Goal: Task Accomplishment & Management: Manage account settings

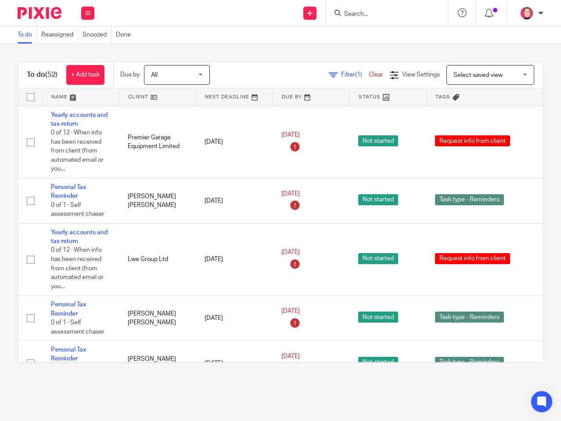
click at [368, 11] on input "Search" at bounding box center [382, 15] width 79 height 8
type input "brunner"
click at [366, 33] on link at bounding box center [406, 34] width 130 height 13
click at [40, 16] on img at bounding box center [40, 13] width 44 height 12
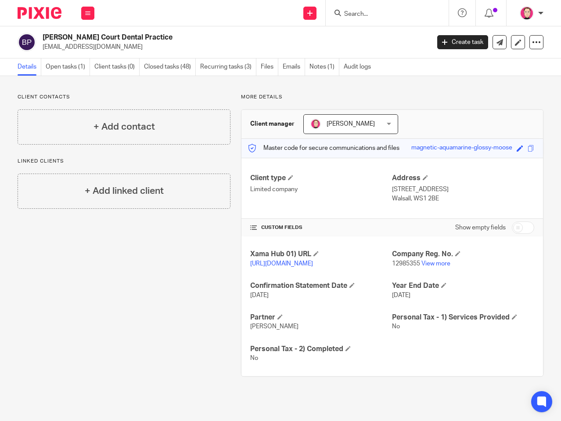
click at [378, 10] on form at bounding box center [389, 12] width 93 height 11
click at [376, 13] on input "Search" at bounding box center [382, 15] width 79 height 8
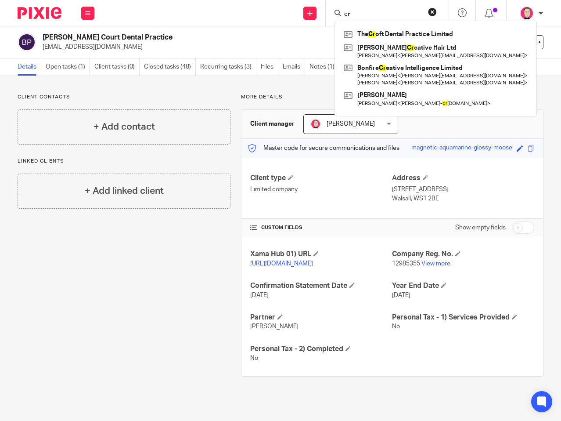
type input "c"
type input "the cr"
click at [430, 35] on link at bounding box center [435, 34] width 188 height 13
click at [161, 99] on p "Client contacts" at bounding box center [124, 96] width 213 height 7
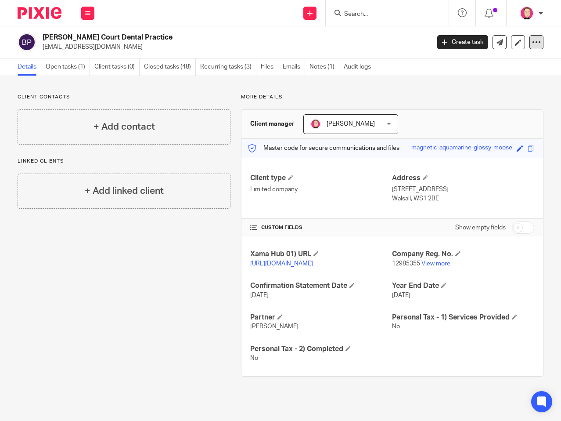
click at [529, 43] on div at bounding box center [536, 42] width 14 height 14
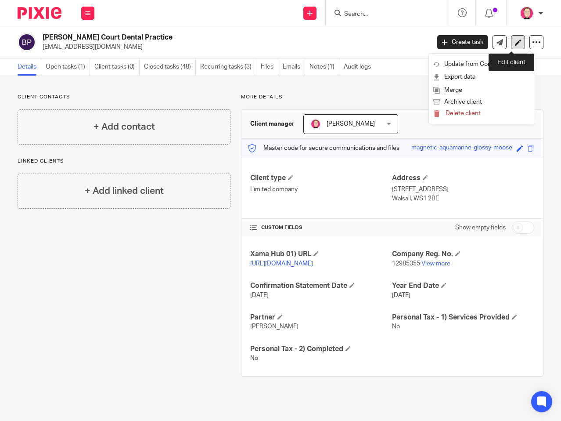
click at [511, 43] on link at bounding box center [518, 42] width 14 height 14
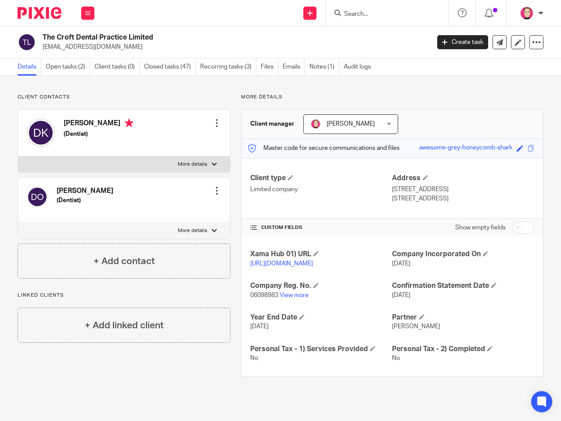
click at [57, 33] on h2 "The Croft Dental Practice Limited" at bounding box center [195, 37] width 305 height 9
drag, startPoint x: 43, startPoint y: 35, endPoint x: 168, endPoint y: 32, distance: 124.7
click at [168, 32] on div "The Croft Dental Practice Limited dr.nikhiloberai@gmail.com Create task Update …" at bounding box center [280, 42] width 561 height 32
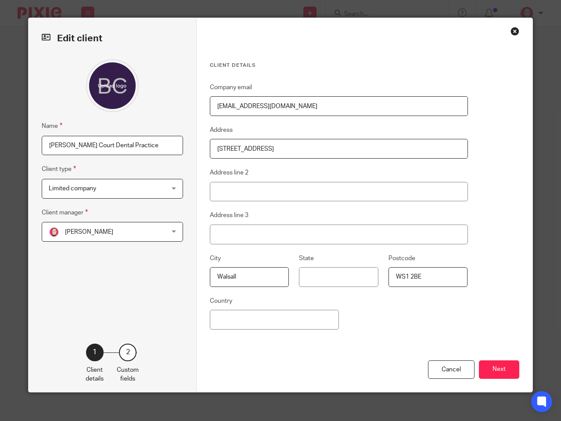
click at [141, 155] on input "[PERSON_NAME] Court Dental Practice" at bounding box center [112, 146] width 141 height 20
type input "[PERSON_NAME] Court Dental Practice ([PERSON_NAME] Limited)"
click at [485, 363] on button "Next" at bounding box center [499, 369] width 40 height 19
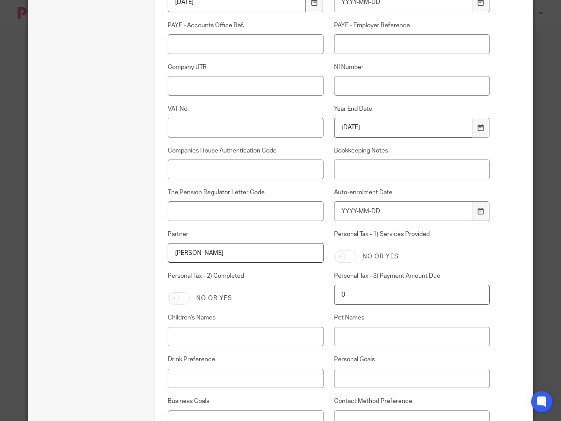
scroll to position [465, 0]
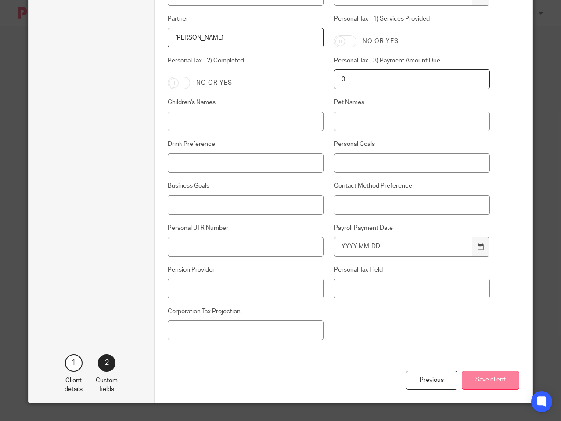
click at [495, 379] on button "Save client" at bounding box center [491, 379] width 58 height 19
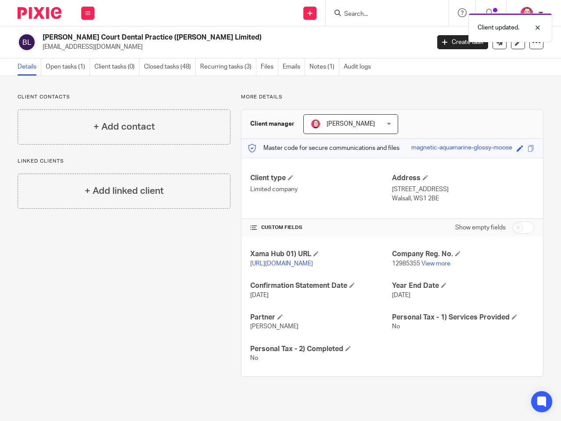
click at [361, 3] on div at bounding box center [387, 13] width 123 height 26
click at [357, 19] on div "Client updated." at bounding box center [416, 25] width 272 height 33
click at [359, 16] on div "Client updated." at bounding box center [416, 25] width 272 height 33
click at [361, 14] on div "Client updated." at bounding box center [416, 25] width 272 height 33
click at [362, 13] on div "Client updated." at bounding box center [416, 25] width 272 height 33
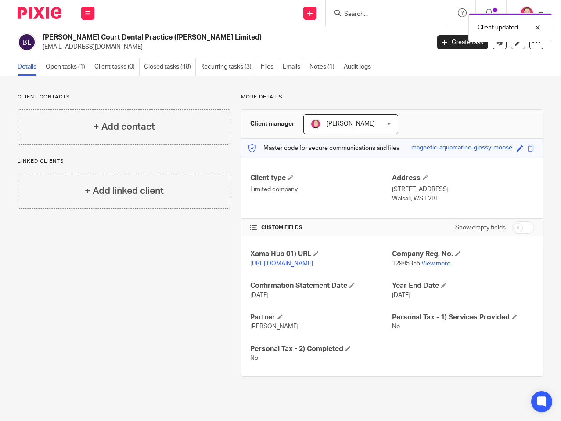
click at [373, 7] on form at bounding box center [389, 12] width 93 height 11
click at [372, 17] on div at bounding box center [387, 13] width 123 height 26
click at [372, 12] on input "Search" at bounding box center [382, 15] width 79 height 8
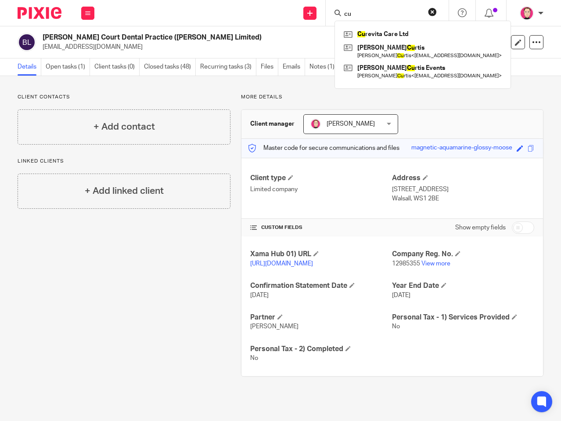
type input "c"
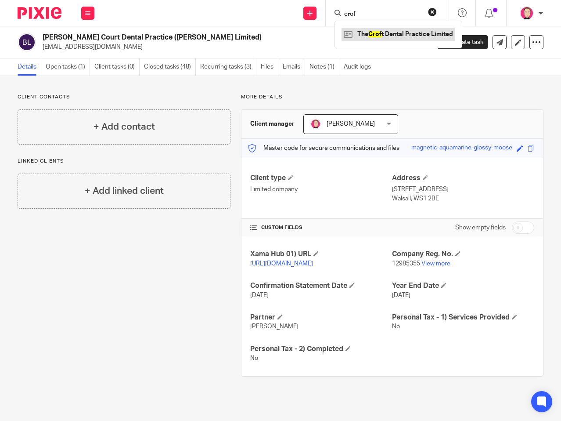
type input "crof"
click at [369, 35] on link at bounding box center [398, 34] width 114 height 13
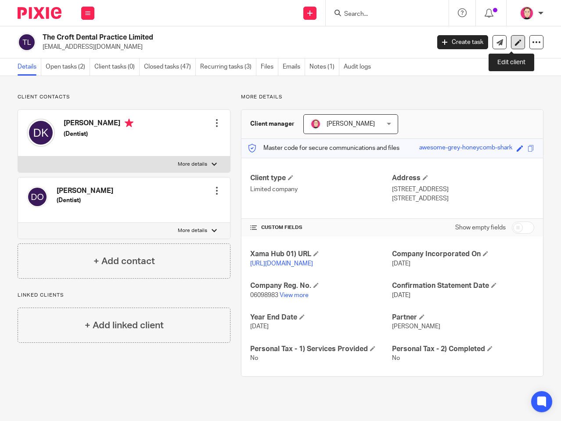
click at [515, 43] on icon at bounding box center [518, 42] width 7 height 7
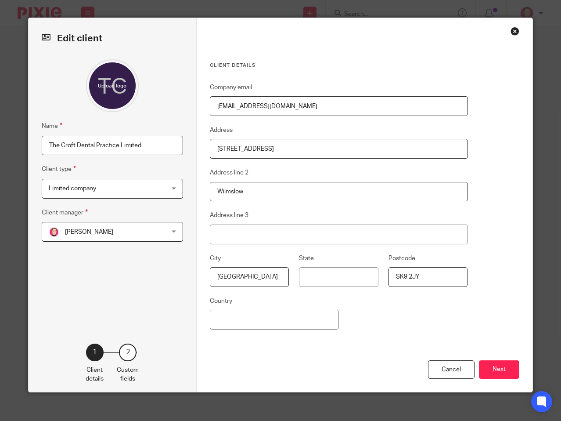
click at [166, 140] on input "The Croft Dental Practice Limited" at bounding box center [112, 146] width 141 height 20
type input "The Croft Dental Practice Limited (Cuspids Limited)"
click at [505, 370] on button "Next" at bounding box center [499, 369] width 40 height 19
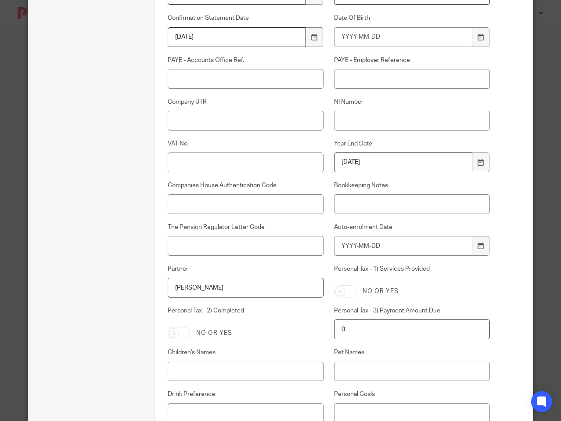
scroll to position [439, 0]
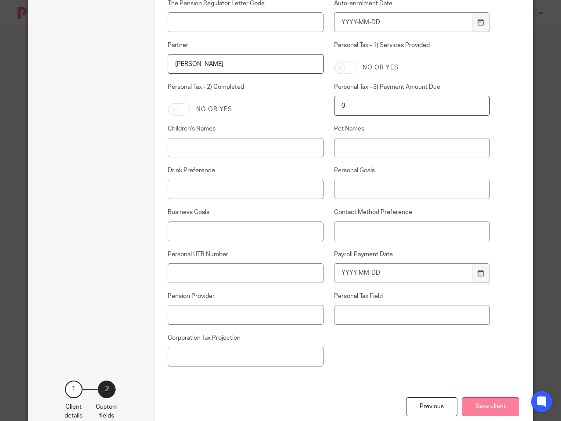
click at [494, 404] on button "Save client" at bounding box center [491, 406] width 58 height 19
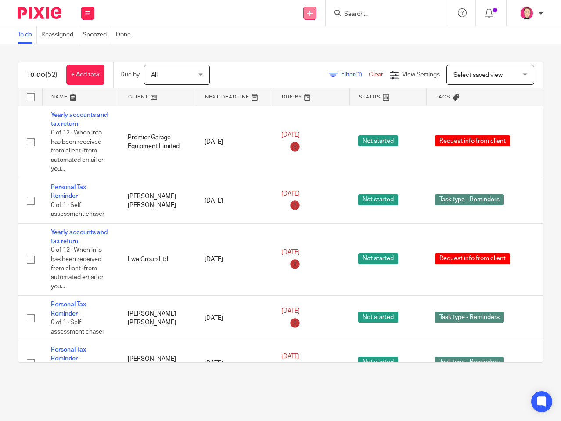
click at [310, 13] on icon at bounding box center [309, 13] width 5 height 5
click at [323, 52] on link "Create task" at bounding box center [309, 53] width 61 height 13
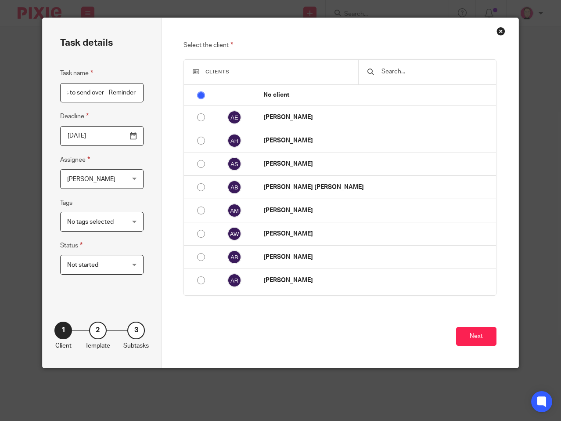
scroll to position [0, 25]
type input "Invoices to send over - Reminders"
click at [381, 70] on input "text" at bounding box center [434, 72] width 107 height 10
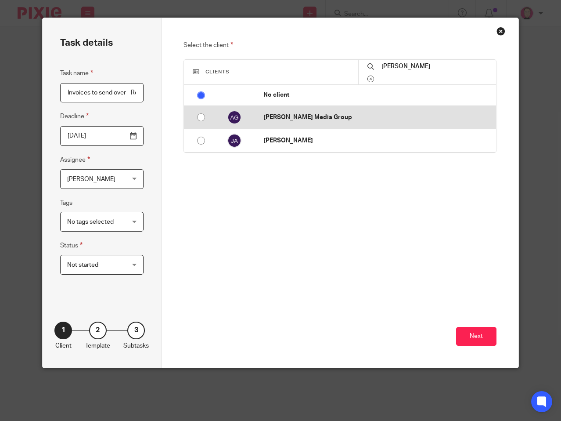
type input "armstrong"
click at [209, 121] on td at bounding box center [231, 117] width 45 height 23
radio input "false"
radio input "true"
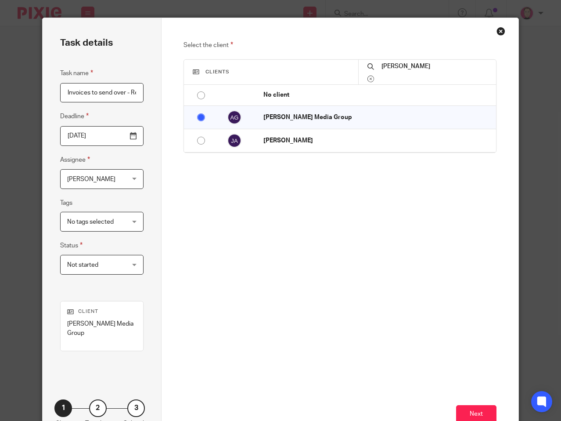
click at [261, 247] on div "Select the client Clients armstrong No client Aaron Ellmer Aaron Harley Aaron L…" at bounding box center [339, 161] width 313 height 243
click at [130, 140] on input "[DATE]" at bounding box center [101, 136] width 83 height 20
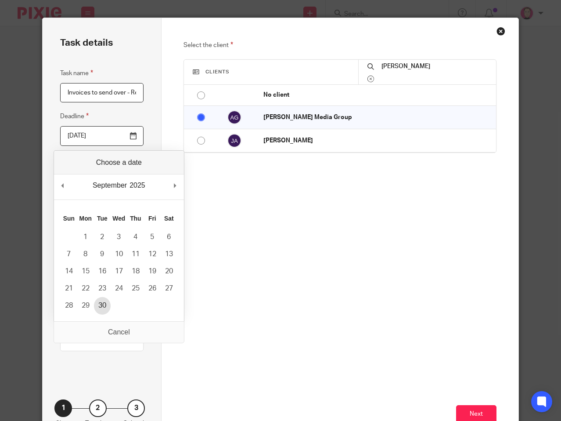
type input "2025-09-30"
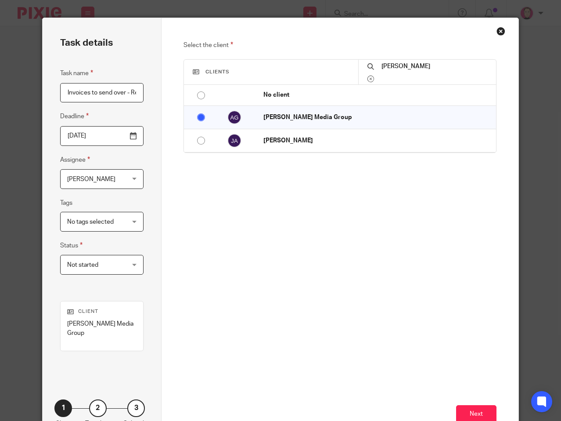
click at [95, 270] on span "Not started" at bounding box center [97, 264] width 61 height 18
click at [95, 271] on div "Not started Not started" at bounding box center [101, 265] width 83 height 20
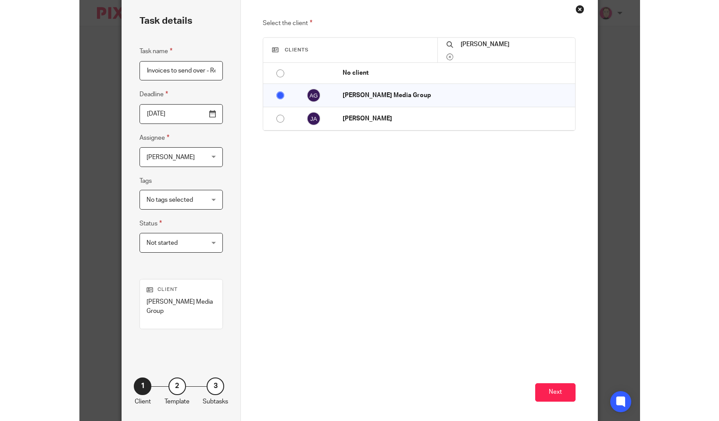
scroll to position [34, 0]
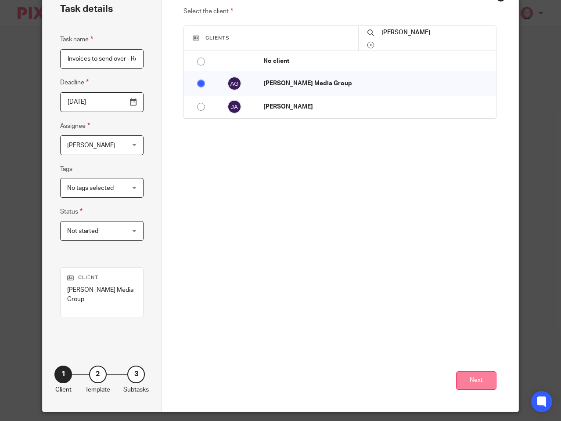
click at [473, 371] on button "Next" at bounding box center [476, 380] width 40 height 19
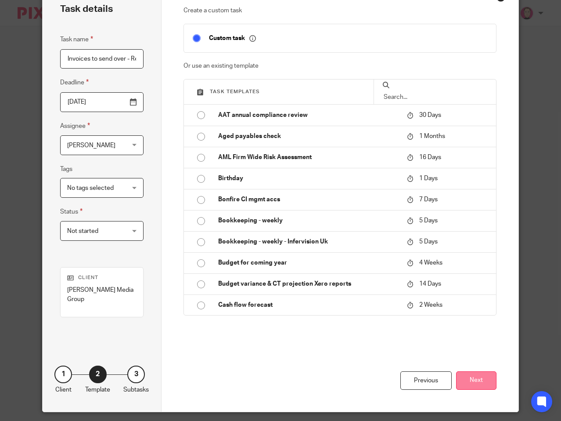
click at [472, 371] on button "Next" at bounding box center [476, 380] width 40 height 19
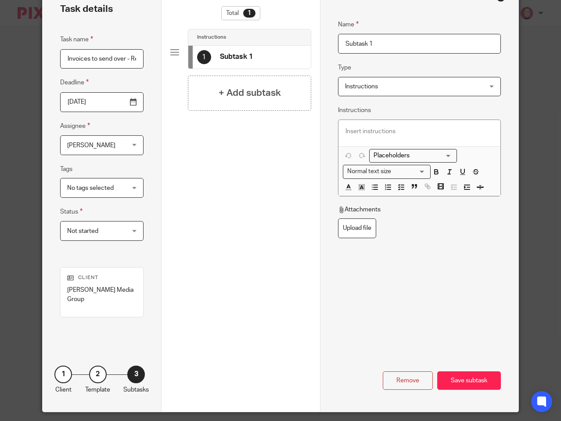
drag, startPoint x: 396, startPoint y: 50, endPoint x: 349, endPoint y: 46, distance: 48.0
click at [349, 46] on input "Subtask 1" at bounding box center [419, 44] width 163 height 20
click at [387, 40] on input "Subtask 1" at bounding box center [419, 44] width 163 height 20
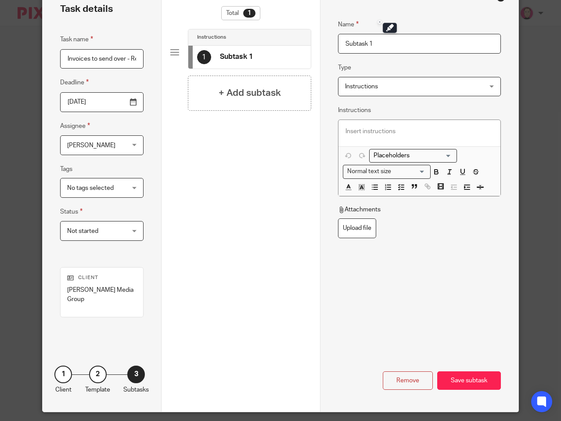
click at [385, 83] on span "Instructions" at bounding box center [407, 86] width 124 height 18
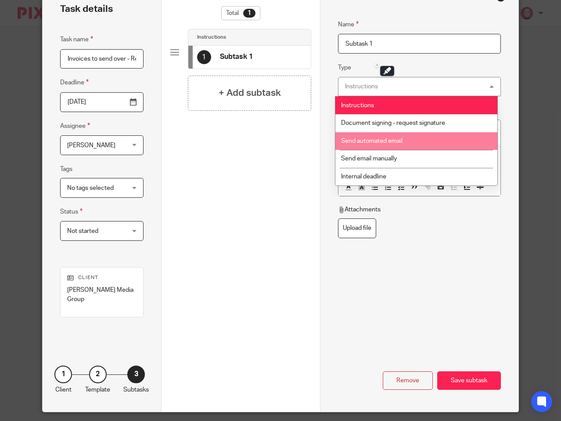
click at [394, 141] on span "Send automated email" at bounding box center [371, 141] width 61 height 6
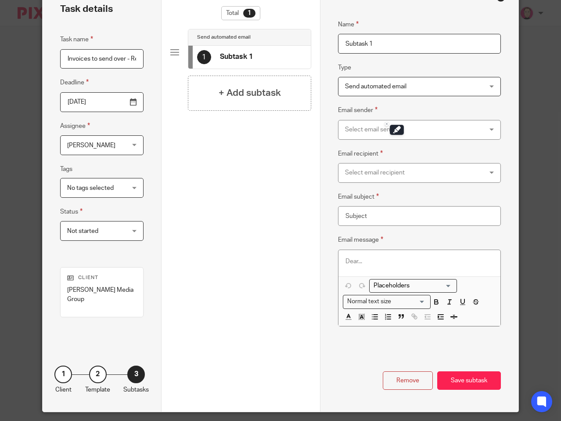
click at [395, 39] on input "Subtask 1" at bounding box center [419, 44] width 163 height 20
type input "Email Invoice Queries"
click at [397, 122] on div "Select email sender" at bounding box center [407, 129] width 124 height 18
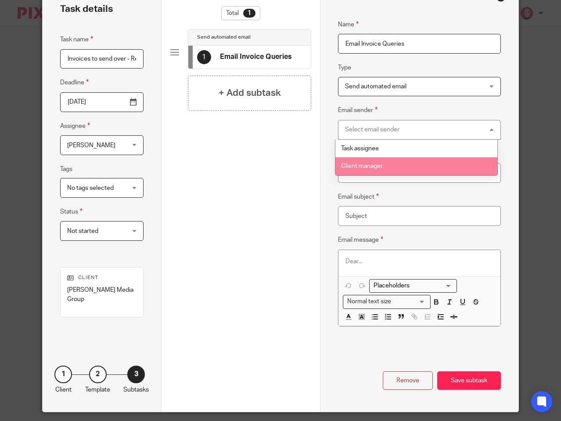
click at [395, 164] on li "Client manager" at bounding box center [416, 166] width 162 height 18
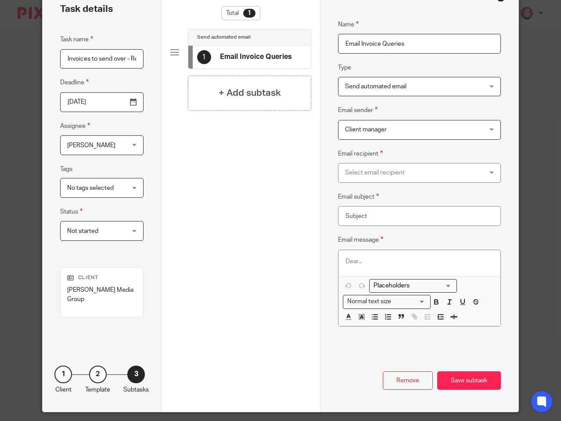
click at [386, 171] on div "Select email recipient" at bounding box center [407, 172] width 124 height 18
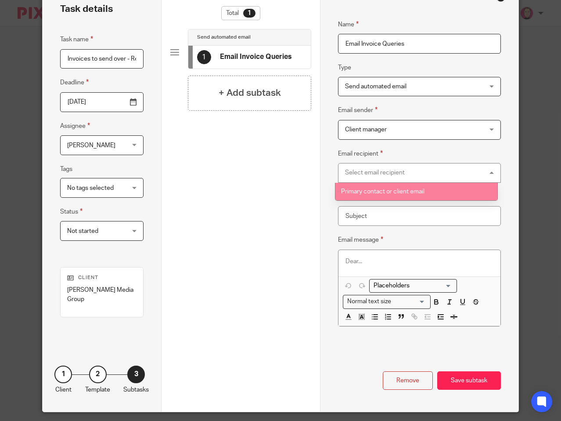
click at [377, 191] on span "Primary contact or client email" at bounding box center [382, 191] width 83 height 6
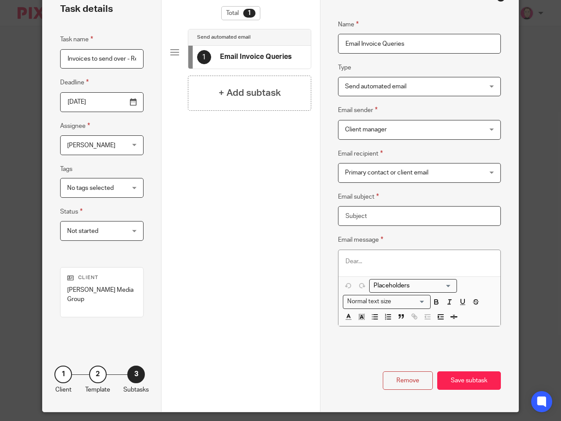
click at [365, 215] on input "Email subject" at bounding box center [419, 216] width 163 height 20
type input "I"
click at [357, 217] on input "Changes - Invoices for next month" at bounding box center [419, 216] width 163 height 20
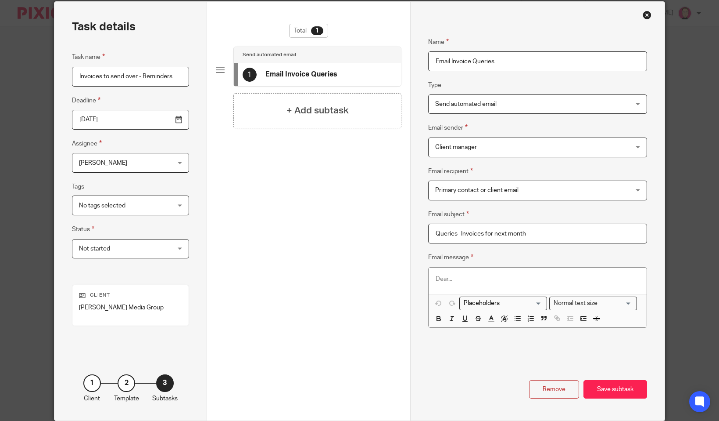
type input "Queries- Invoices for next month"
click at [514, 275] on p at bounding box center [538, 278] width 204 height 9
click at [514, 297] on div "Search for option" at bounding box center [501, 302] width 83 height 11
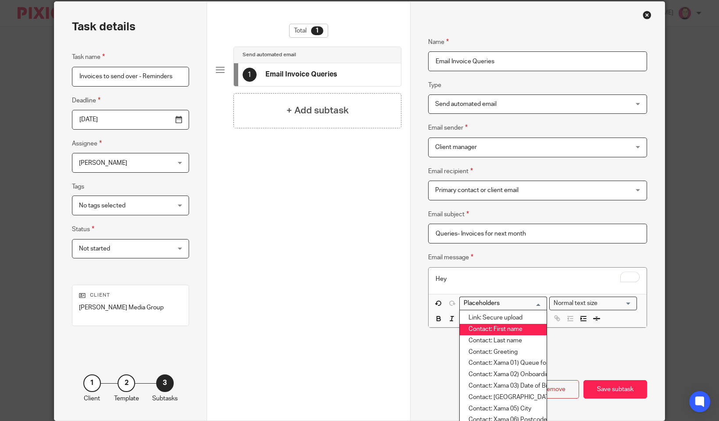
click at [510, 332] on li "Contact: First name" at bounding box center [503, 329] width 87 height 11
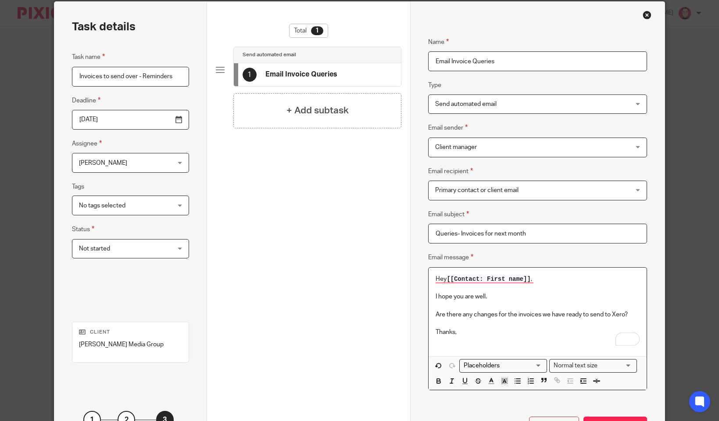
click at [561, 314] on p "Are there any changes for the invoices we have ready to send to Xero?" at bounding box center [538, 314] width 204 height 9
click at [458, 338] on p "To enrich screen reader interactions, please activate Accessibility in Grammarl…" at bounding box center [538, 340] width 204 height 9
click at [480, 364] on input "Search for option" at bounding box center [501, 365] width 81 height 9
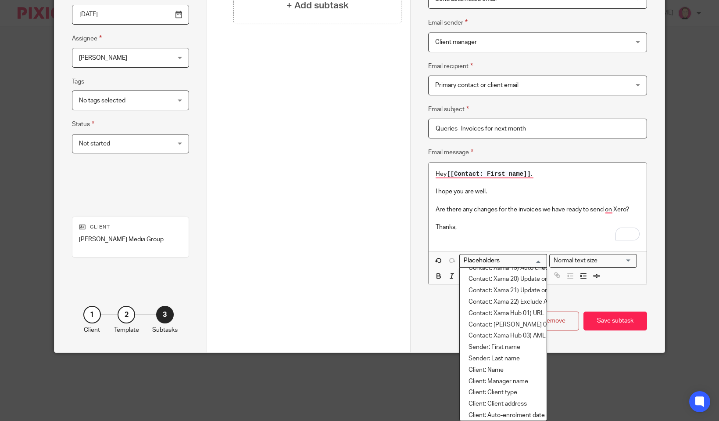
scroll to position [307, 0]
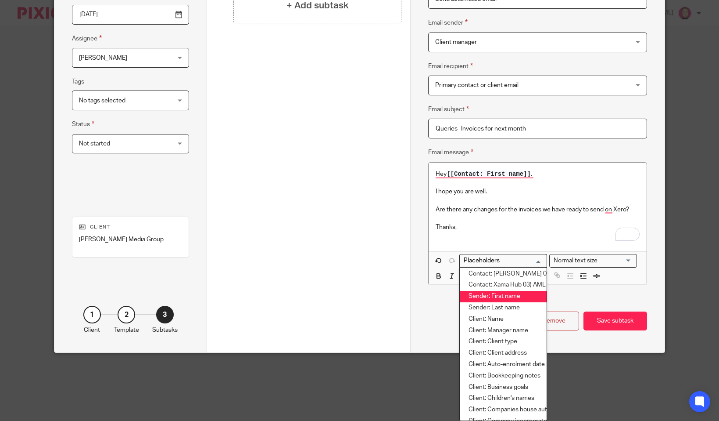
click at [524, 298] on li "Sender: First name" at bounding box center [503, 296] width 87 height 11
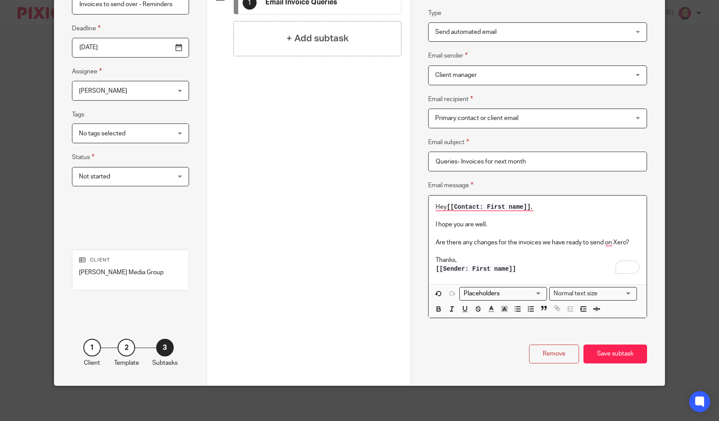
scroll to position [106, 0]
click at [561, 356] on div "Save subtask" at bounding box center [616, 353] width 64 height 19
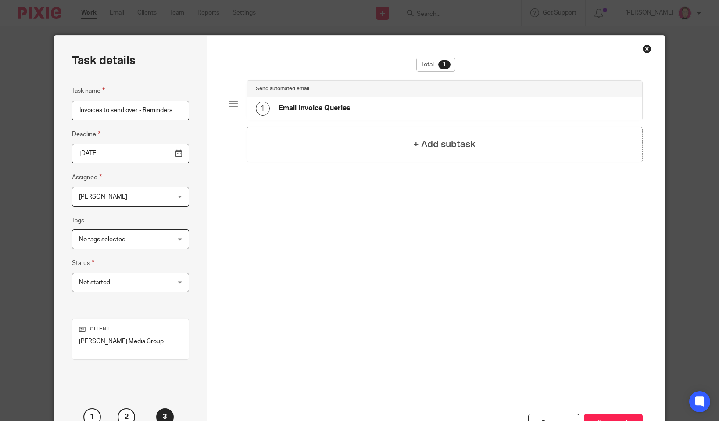
scroll to position [44, 0]
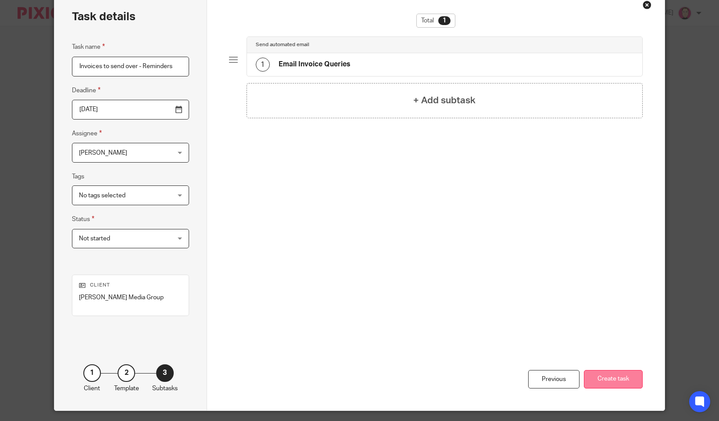
click at [561, 374] on button "Create task" at bounding box center [613, 379] width 59 height 19
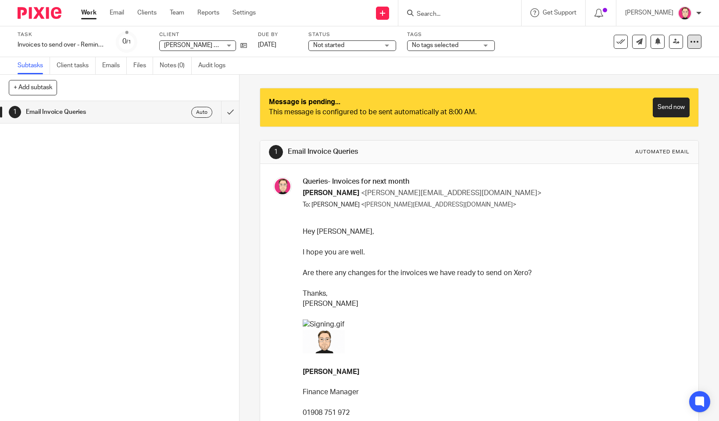
click at [688, 43] on div at bounding box center [695, 42] width 14 height 14
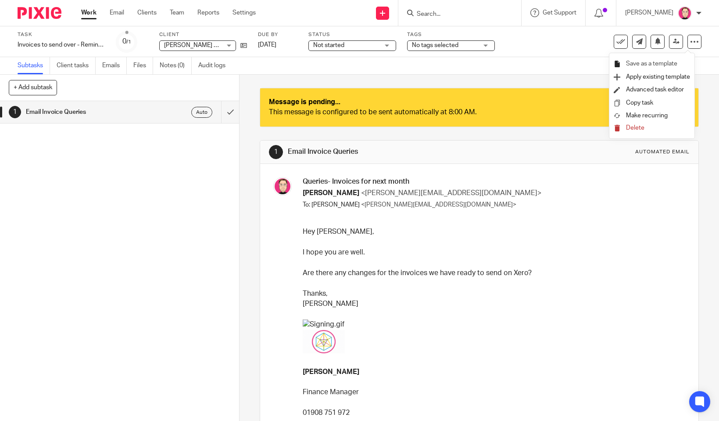
click at [670, 65] on span "Save as a template" at bounding box center [651, 64] width 51 height 6
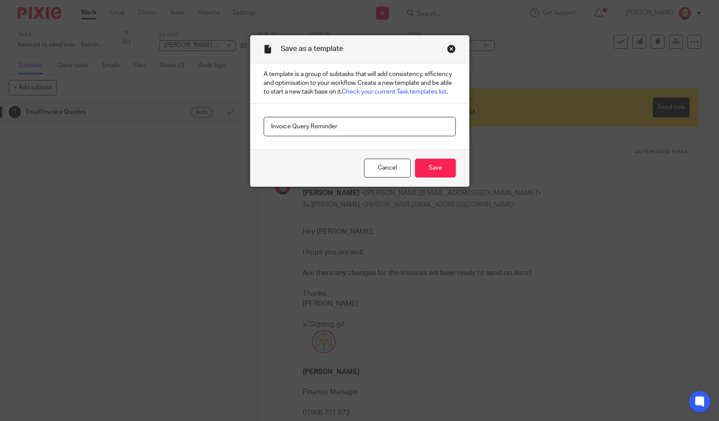
type input "Invoice Query Reminder"
click at [415, 158] on input "Save" at bounding box center [435, 167] width 41 height 19
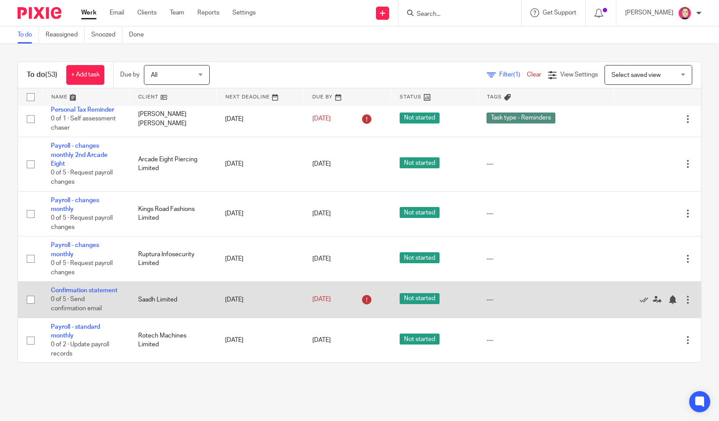
scroll to position [790, 0]
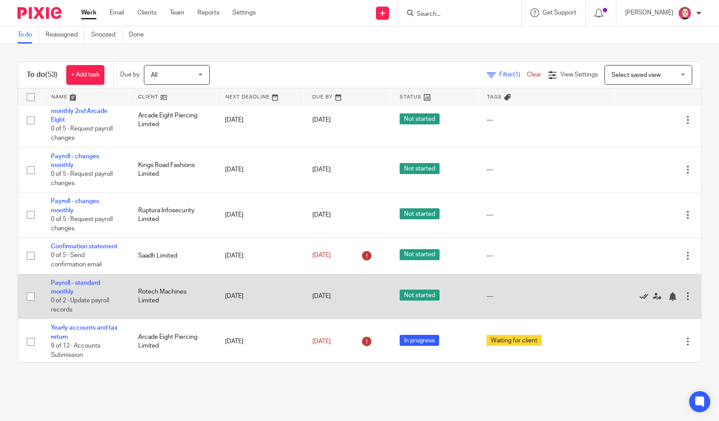
click at [640, 301] on icon at bounding box center [644, 296] width 9 height 9
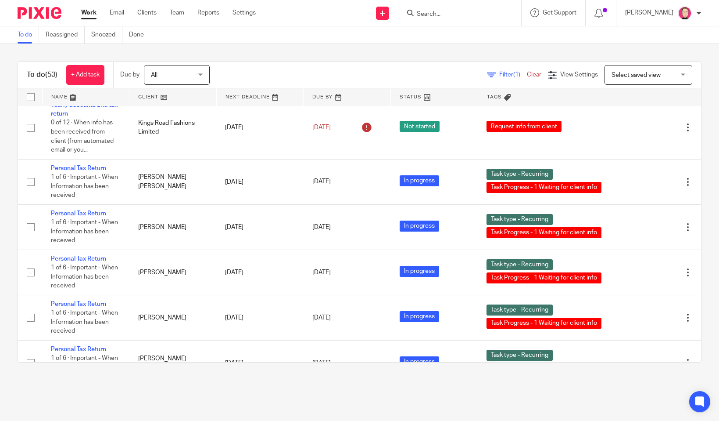
scroll to position [1005, 0]
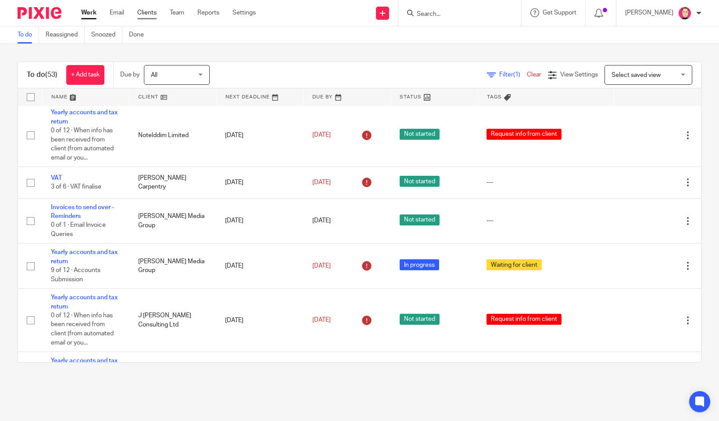
click at [153, 14] on link "Clients" at bounding box center [146, 12] width 19 height 9
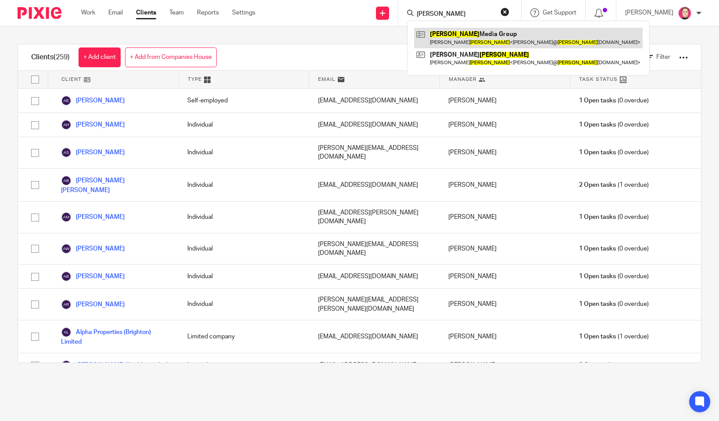
type input "[PERSON_NAME]"
click at [453, 31] on link at bounding box center [528, 38] width 229 height 20
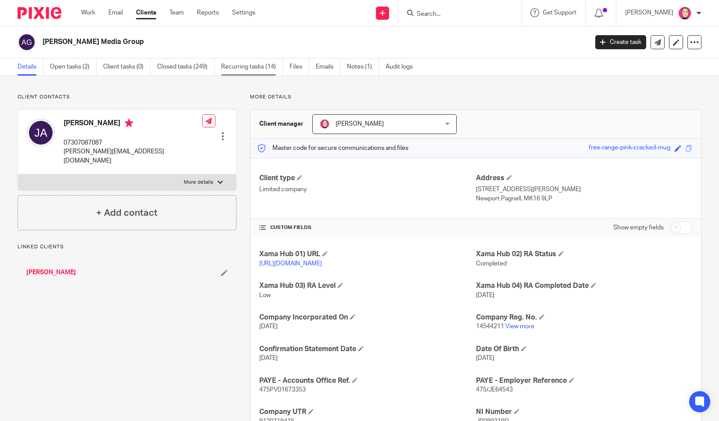
click at [242, 72] on link "Recurring tasks (14)" at bounding box center [252, 66] width 62 height 17
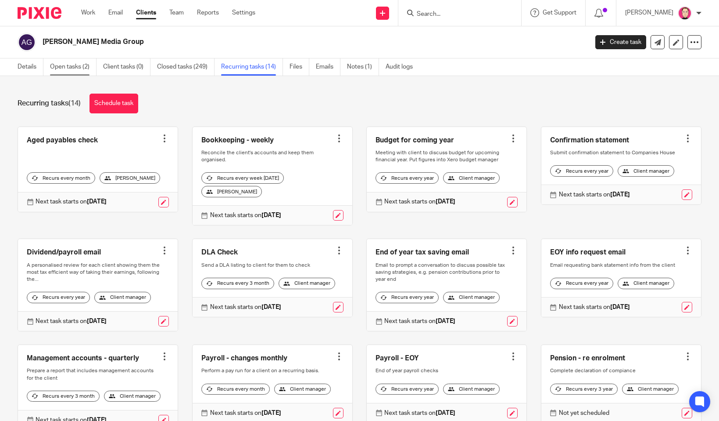
click at [62, 67] on link "Open tasks (2)" at bounding box center [73, 66] width 47 height 17
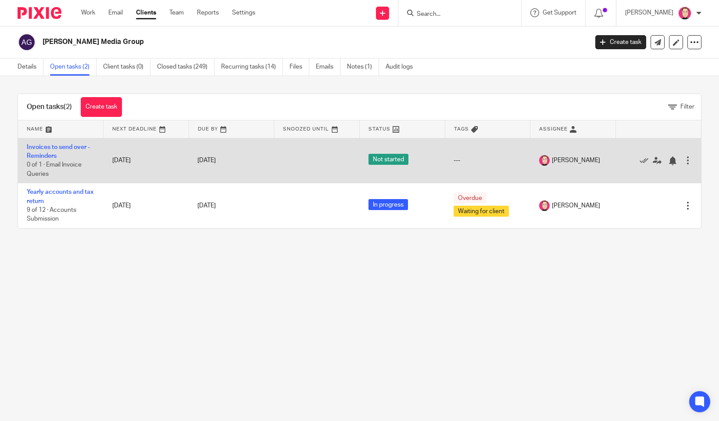
click at [684, 162] on div at bounding box center [688, 160] width 9 height 9
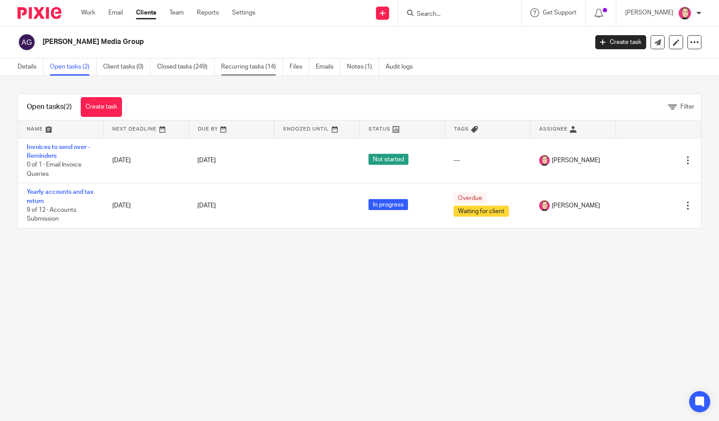
click at [279, 65] on link "Recurring tasks (14)" at bounding box center [252, 66] width 62 height 17
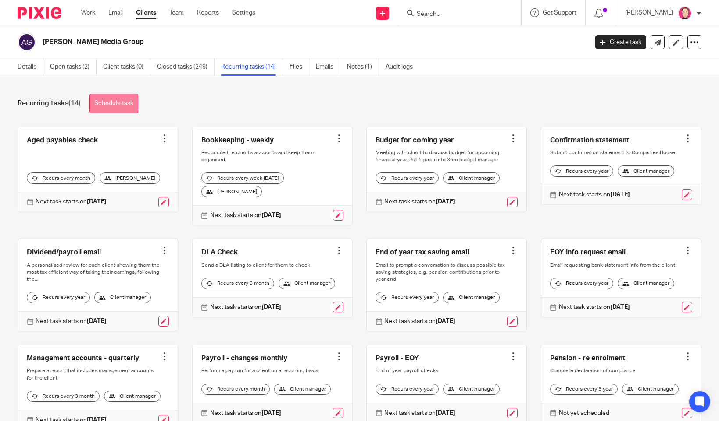
click at [117, 104] on link "Schedule task" at bounding box center [114, 103] width 49 height 20
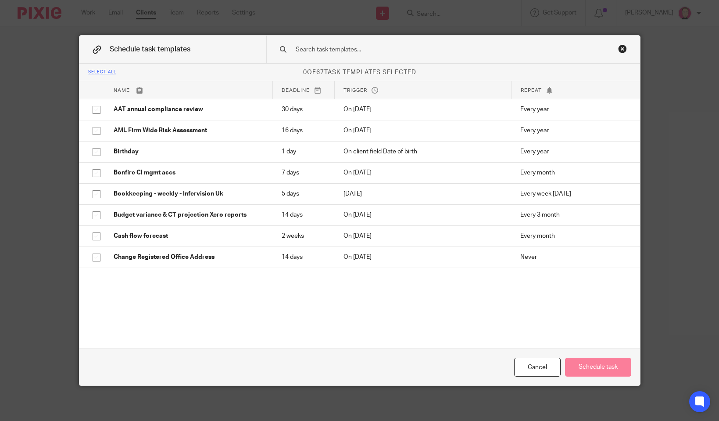
click at [304, 46] on input "text" at bounding box center [439, 50] width 289 height 10
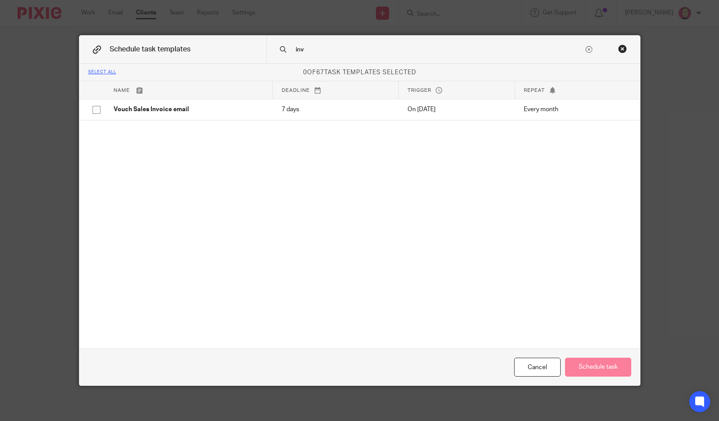
type input "invo"
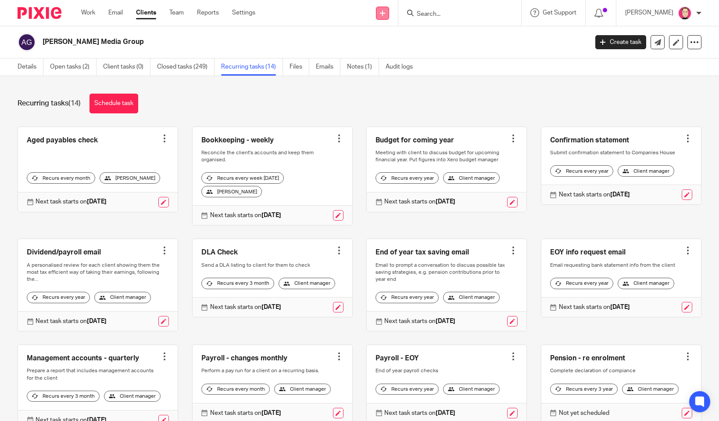
click at [387, 10] on link at bounding box center [382, 13] width 13 height 13
drag, startPoint x: 243, startPoint y: 105, endPoint x: 227, endPoint y: 108, distance: 16.2
click at [242, 104] on div "Recurring tasks (14) Schedule task" at bounding box center [360, 103] width 684 height 20
click at [133, 109] on link "Schedule task" at bounding box center [114, 103] width 49 height 20
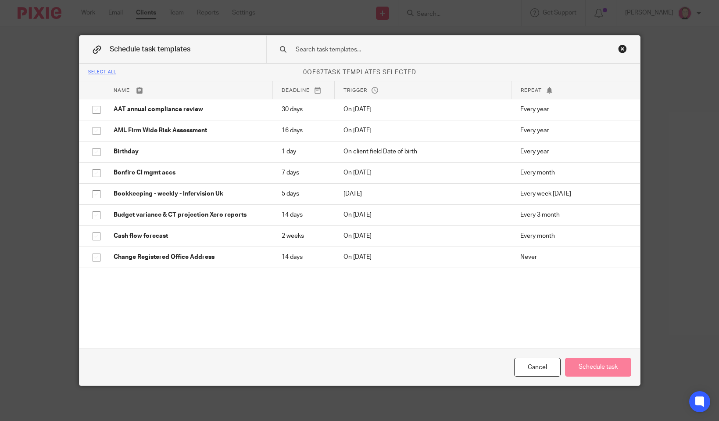
click at [323, 50] on input "text" at bounding box center [439, 50] width 289 height 10
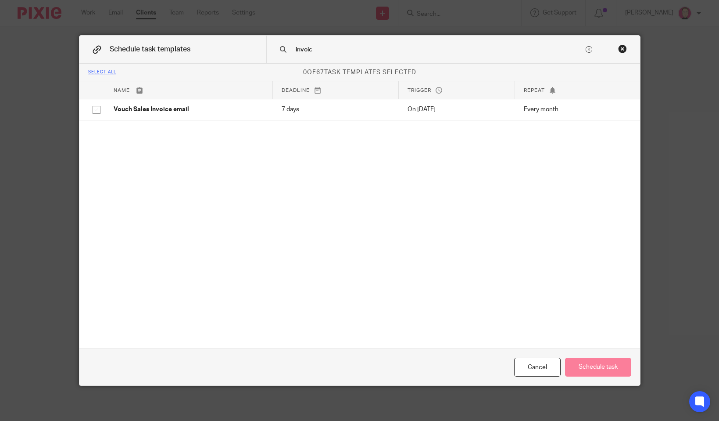
type input "invoice"
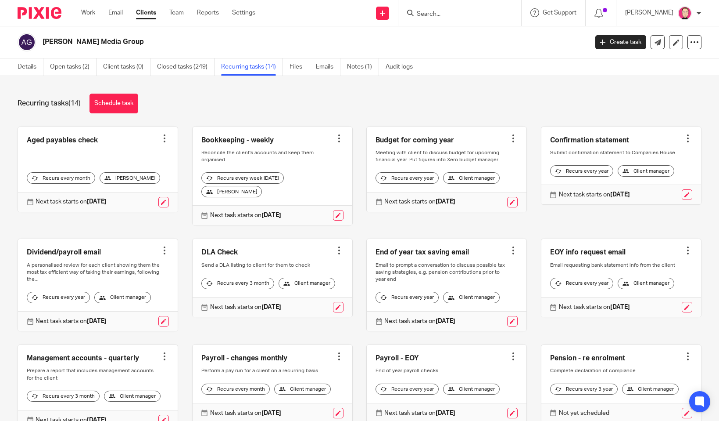
click at [232, 99] on div "Recurring tasks (14) Schedule task" at bounding box center [360, 103] width 684 height 20
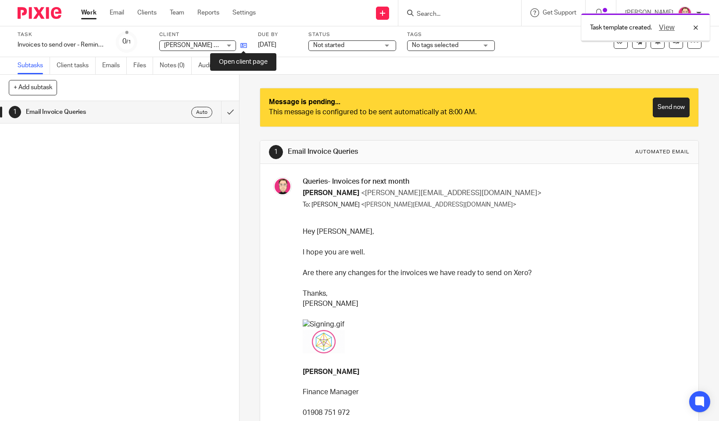
click at [244, 46] on icon at bounding box center [244, 45] width 7 height 7
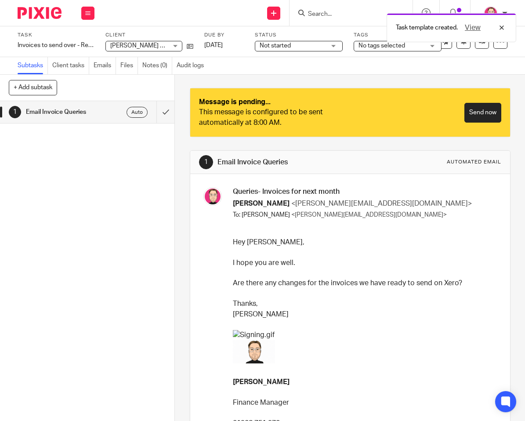
click at [43, 16] on img at bounding box center [40, 13] width 44 height 12
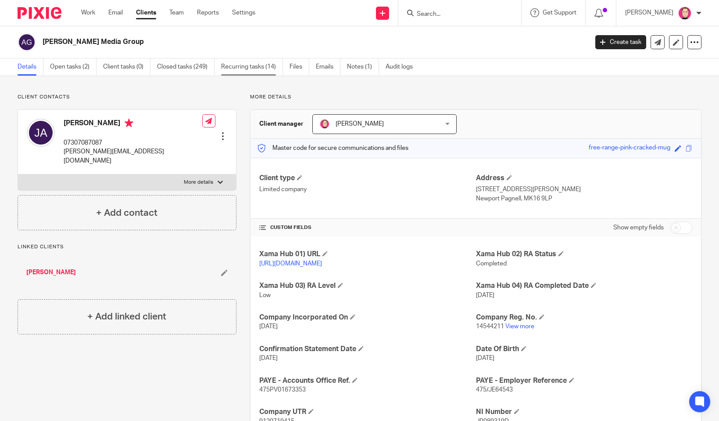
click at [252, 70] on link "Recurring tasks (14)" at bounding box center [252, 66] width 62 height 17
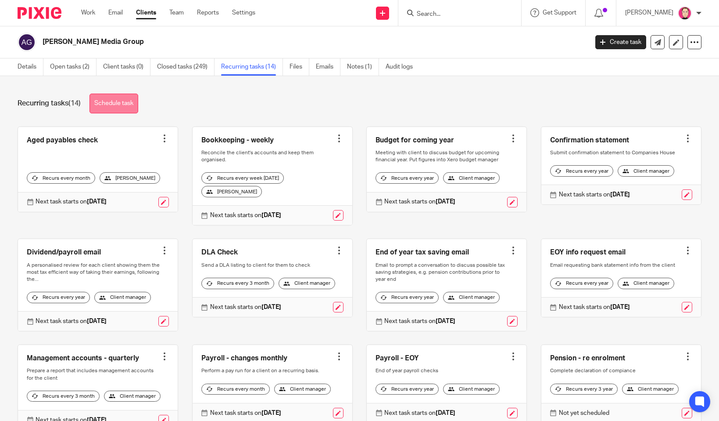
click at [110, 100] on link "Schedule task" at bounding box center [114, 103] width 49 height 20
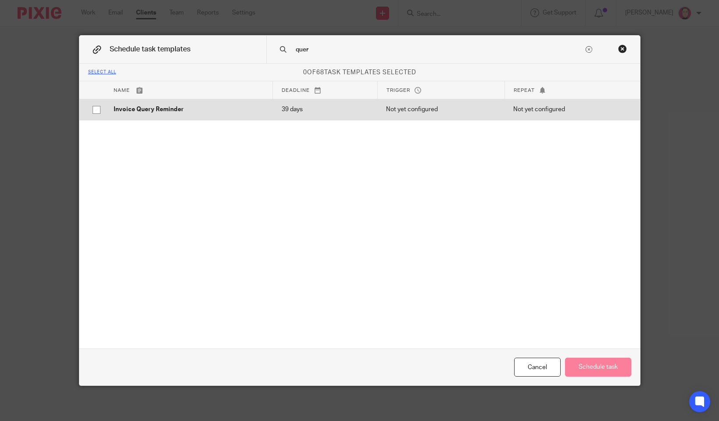
type input "quer"
click at [92, 113] on input "checkbox" at bounding box center [96, 109] width 17 height 17
checkbox input "true"
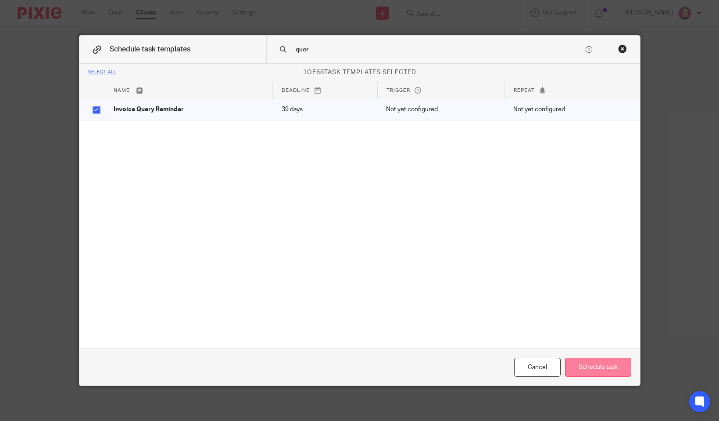
click at [585, 370] on button "Schedule task" at bounding box center [598, 366] width 66 height 19
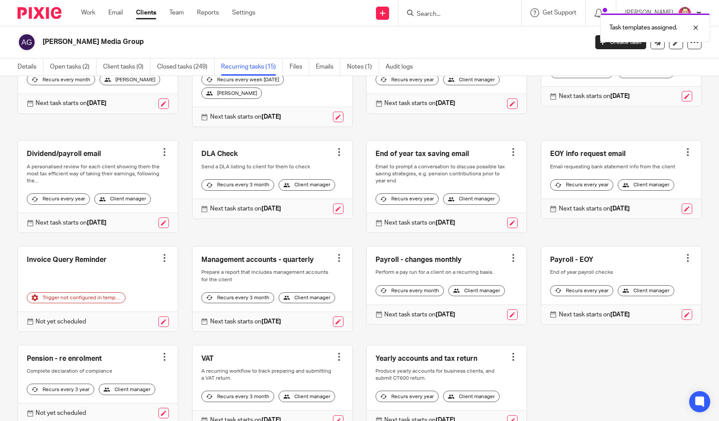
scroll to position [159, 0]
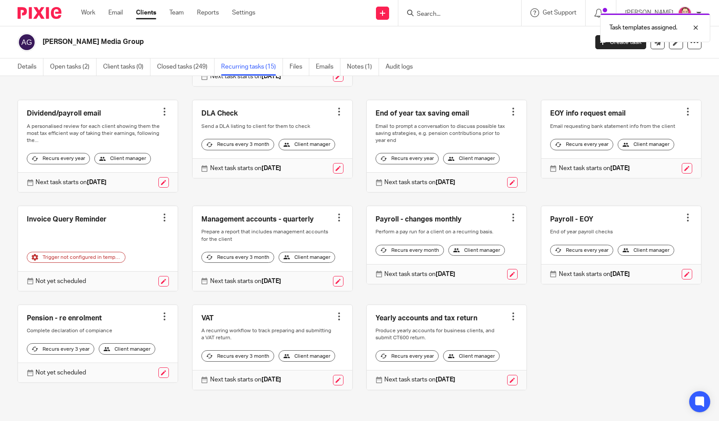
click at [160, 213] on div at bounding box center [164, 217] width 9 height 9
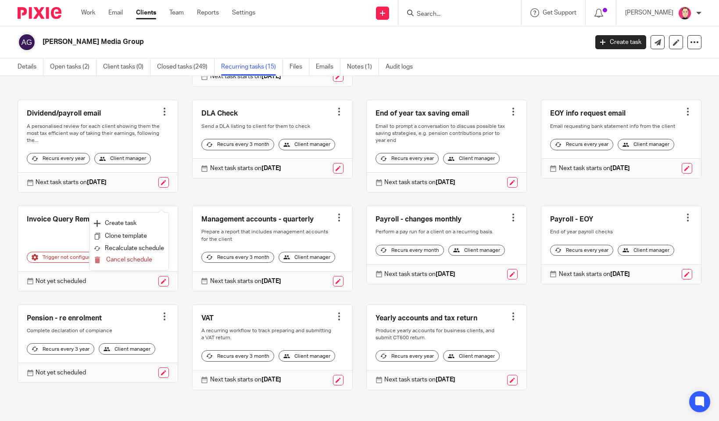
click at [78, 277] on p "Not yet scheduled" at bounding box center [61, 281] width 50 height 9
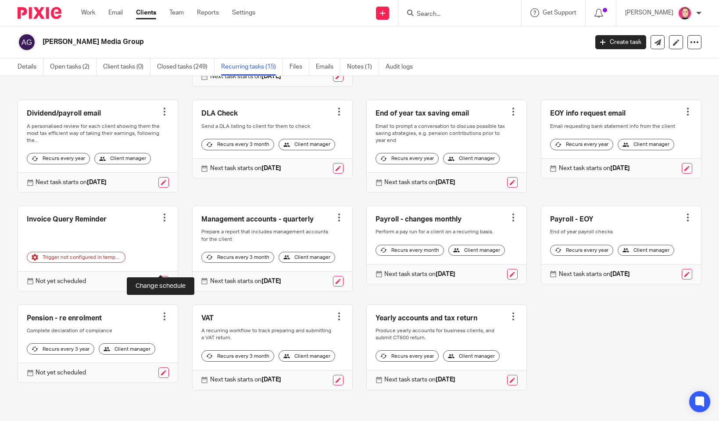
click at [158, 276] on link at bounding box center [163, 281] width 11 height 11
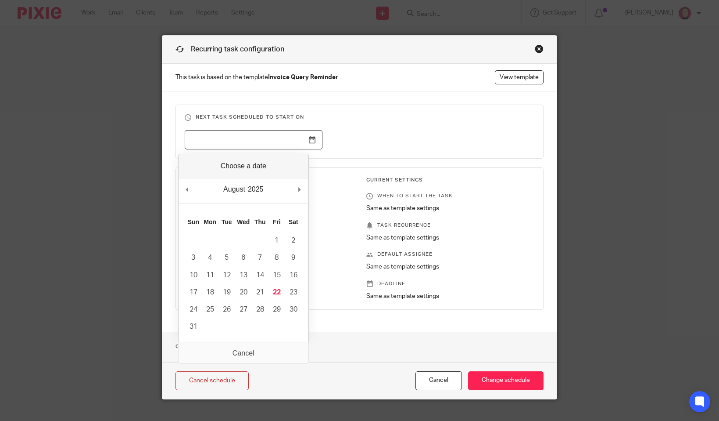
click at [306, 140] on input "Use the arrow keys to pick a date" at bounding box center [254, 140] width 138 height 20
type input "2025-10-29"
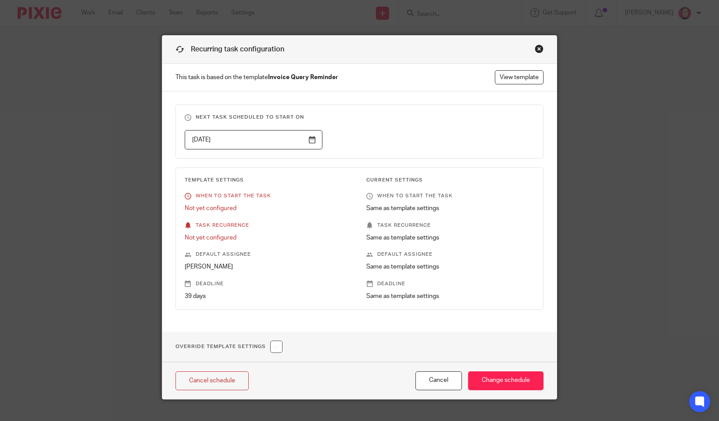
click at [524, 85] on p "This task is based on the template Invoice Query Reminder View template" at bounding box center [359, 78] width 395 height 28
click at [526, 80] on link "View template" at bounding box center [519, 77] width 49 height 14
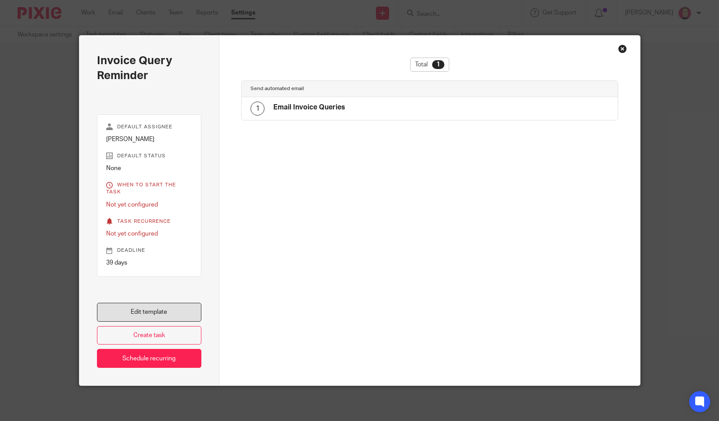
click at [146, 308] on link "Edit template" at bounding box center [149, 311] width 105 height 19
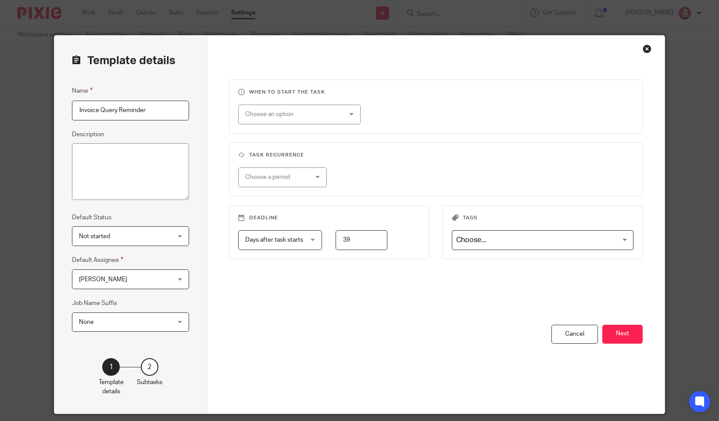
click at [133, 236] on span "Not started" at bounding box center [123, 235] width 88 height 18
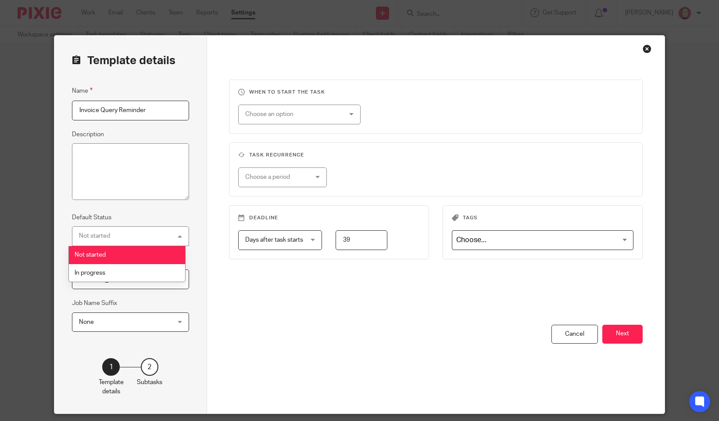
click at [133, 236] on div "Not started Not started" at bounding box center [130, 236] width 117 height 20
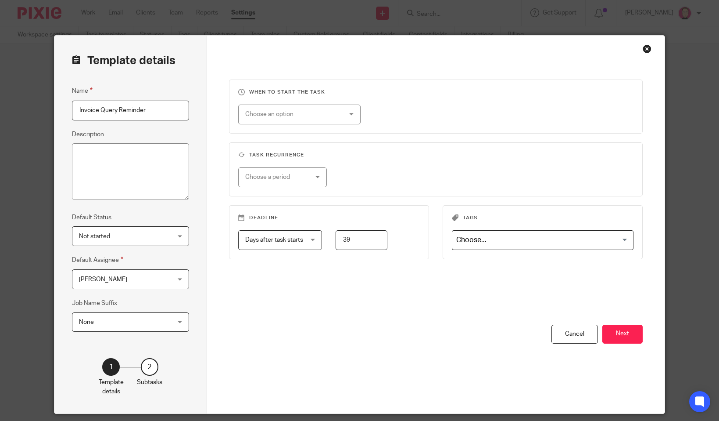
click at [133, 236] on span "Not started" at bounding box center [123, 235] width 88 height 18
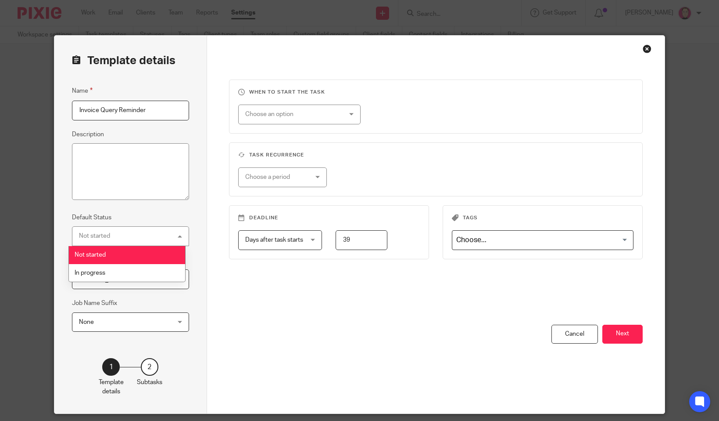
click at [133, 236] on div "Not started Not started" at bounding box center [130, 236] width 117 height 20
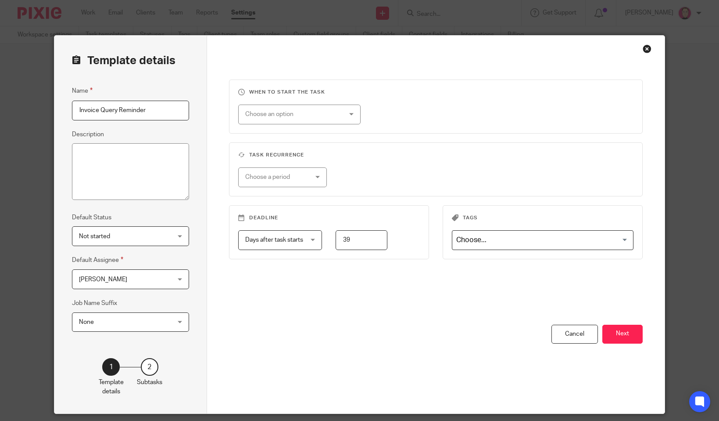
click at [324, 111] on div "Choose an option" at bounding box center [291, 114] width 92 height 18
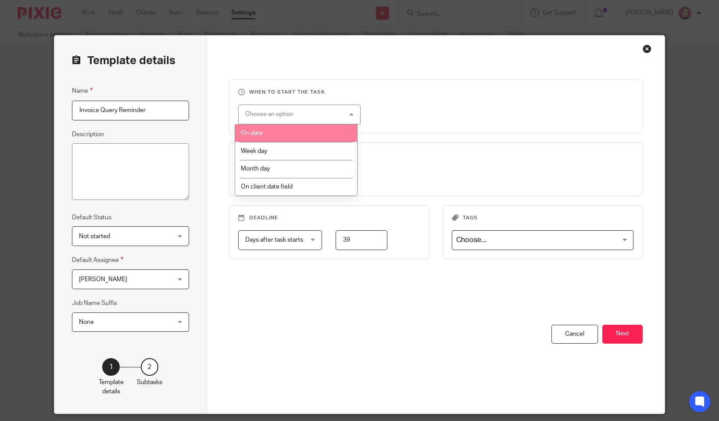
click at [315, 135] on li "On date" at bounding box center [296, 133] width 122 height 18
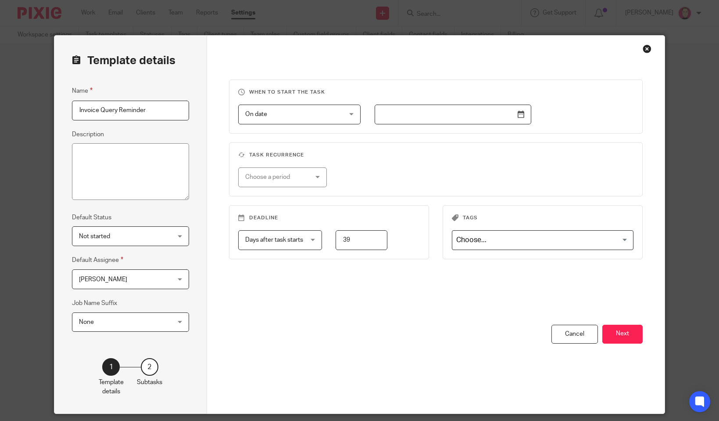
click at [414, 117] on input "text" at bounding box center [453, 114] width 157 height 20
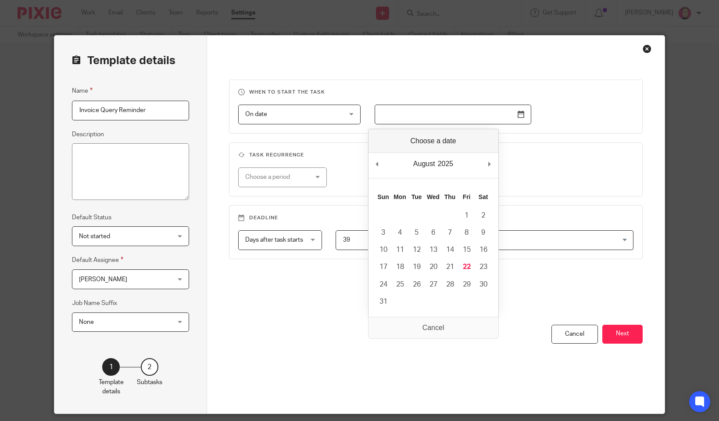
click at [308, 123] on span "On date" at bounding box center [291, 114] width 92 height 18
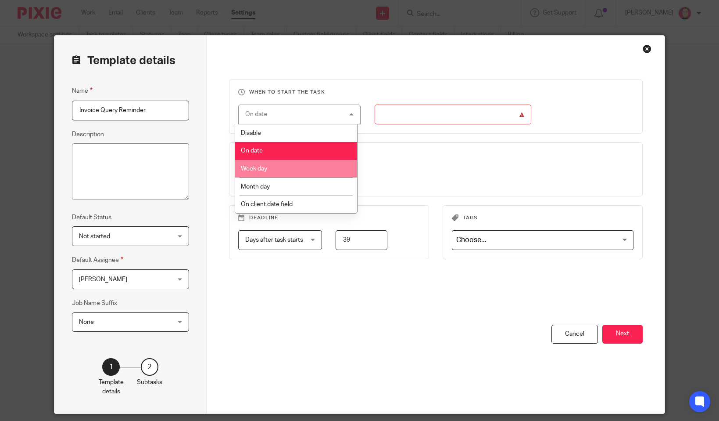
click at [310, 172] on li "Week day" at bounding box center [296, 169] width 122 height 18
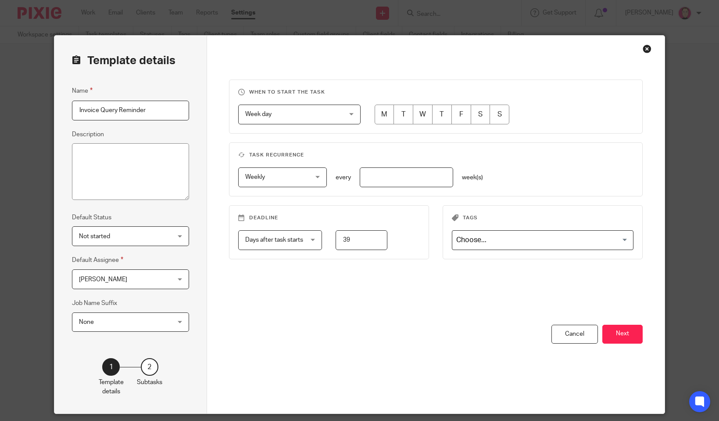
click at [456, 117] on input "radio" at bounding box center [462, 114] width 20 height 20
radio input "true"
click at [343, 113] on div "Week day Week day" at bounding box center [299, 114] width 123 height 20
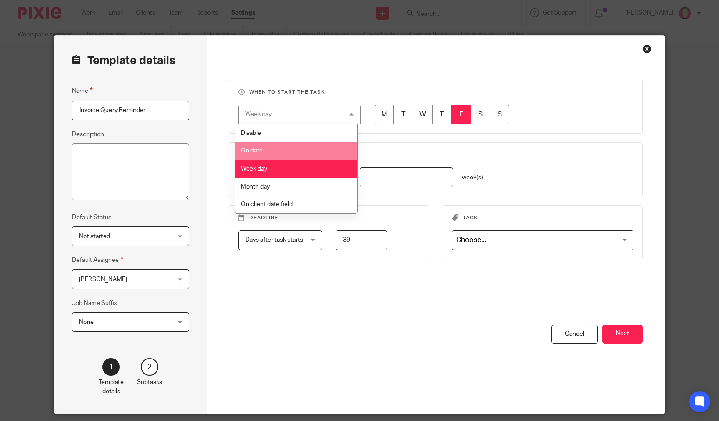
click at [529, 134] on div "When to start the task Week day Week day Disable On date Week day Month day On …" at bounding box center [436, 201] width 414 height 245
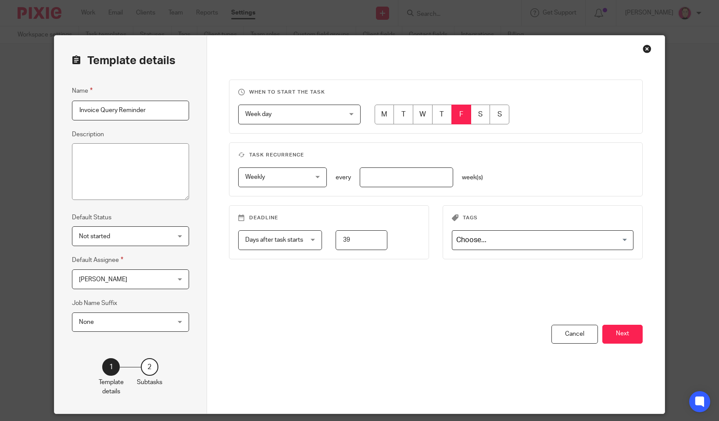
drag, startPoint x: 358, startPoint y: 241, endPoint x: 325, endPoint y: 241, distance: 32.9
click at [325, 241] on div "39" at bounding box center [354, 240] width 65 height 20
type input "1"
click at [374, 280] on div "When to start the task Week day Week day Disable On date Week day Month day On …" at bounding box center [436, 201] width 414 height 245
click at [304, 185] on span "Weekly" at bounding box center [277, 177] width 65 height 18
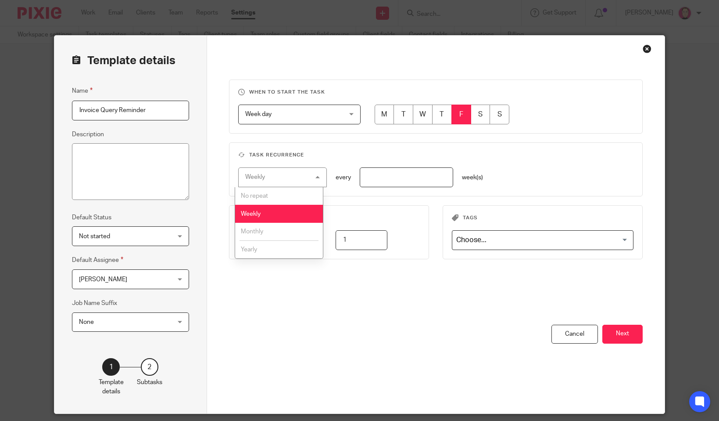
click at [289, 231] on li "Monthly" at bounding box center [279, 232] width 88 height 18
click at [460, 146] on fieldset "Task recurrence Weekly Weekly No repeat Weekly Monthly Yearly weekly every week…" at bounding box center [436, 169] width 414 height 54
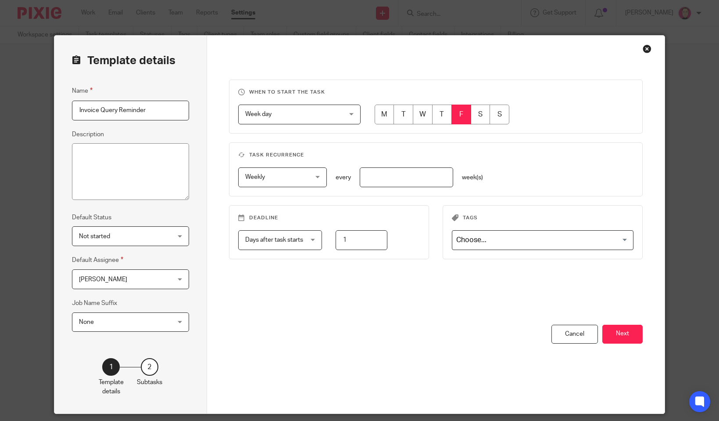
click at [373, 175] on input "number" at bounding box center [406, 177] width 93 height 20
click at [302, 180] on span "Weekly" at bounding box center [277, 177] width 65 height 18
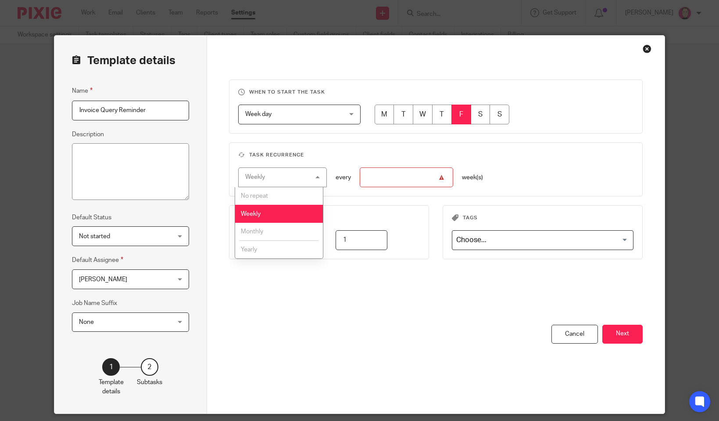
click at [287, 194] on li "No repeat" at bounding box center [279, 196] width 88 height 18
click at [375, 131] on fieldset "When to start the task Week day Week day Disable On date Week day Month day On …" at bounding box center [436, 106] width 414 height 54
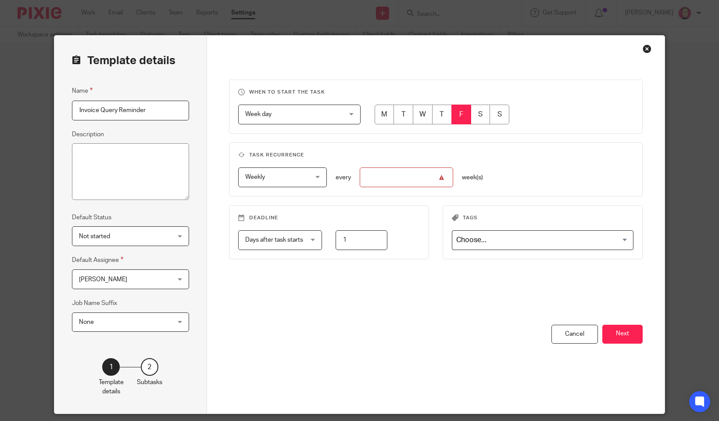
click at [354, 116] on div "Week day Week day" at bounding box center [299, 114] width 123 height 20
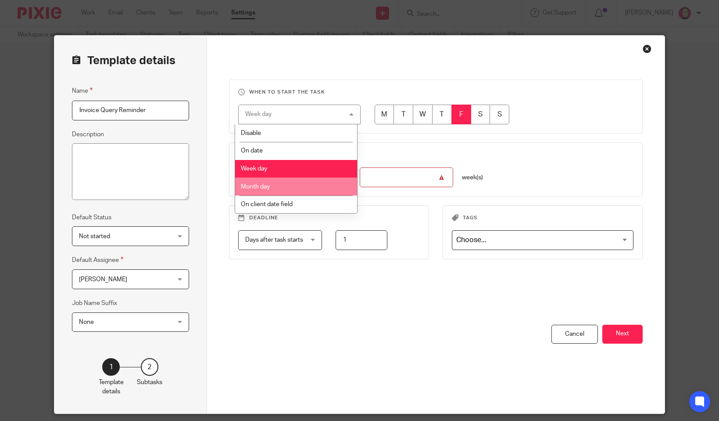
click at [316, 190] on li "Month day" at bounding box center [296, 186] width 122 height 18
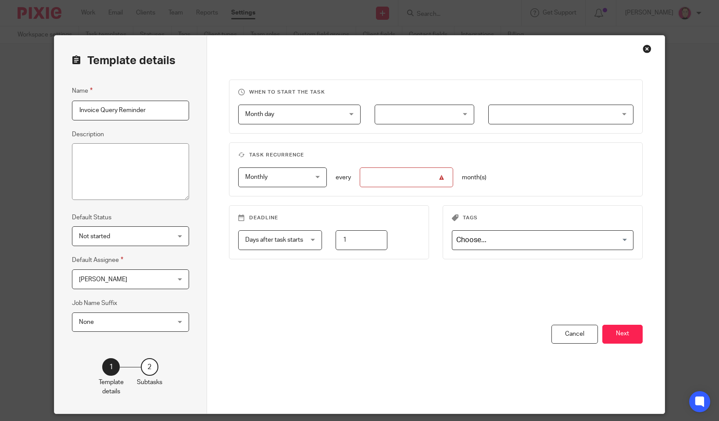
click at [451, 113] on div at bounding box center [425, 114] width 100 height 20
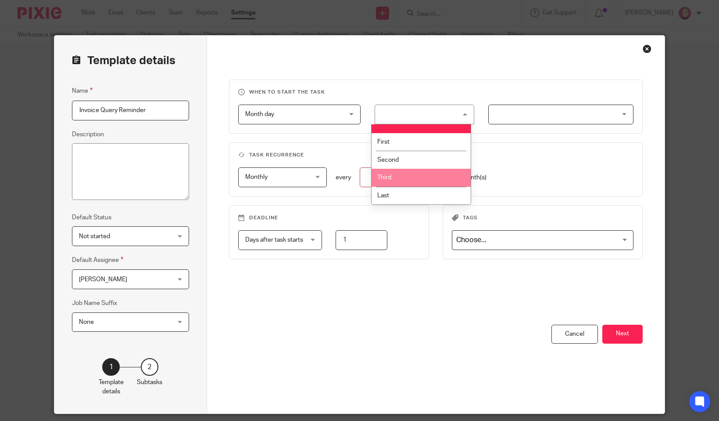
click at [431, 185] on li "Third" at bounding box center [421, 178] width 99 height 18
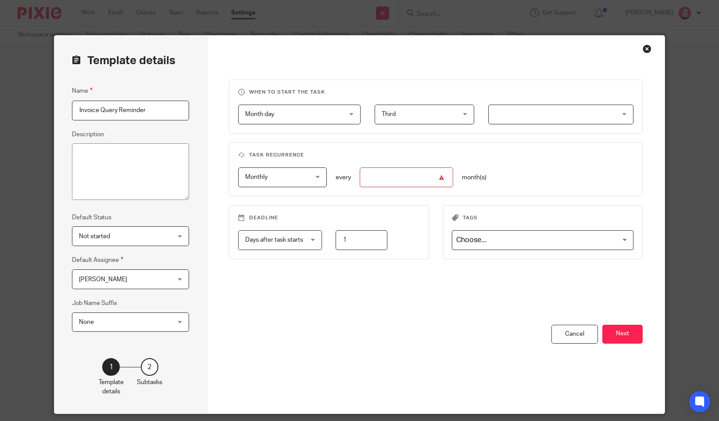
click at [435, 117] on span "Third" at bounding box center [419, 114] width 74 height 18
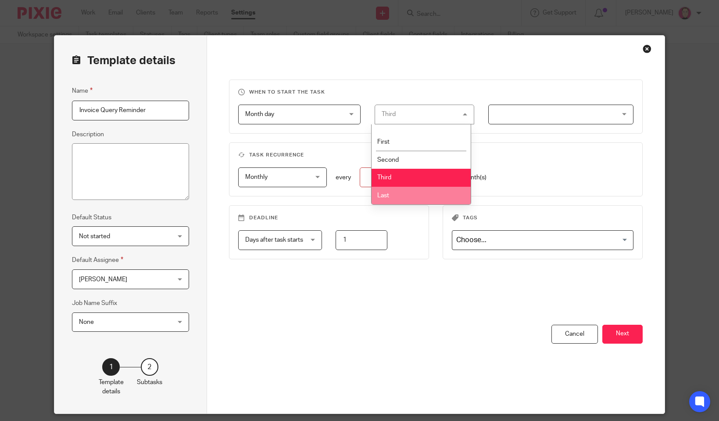
click at [399, 190] on li "Last" at bounding box center [421, 196] width 99 height 18
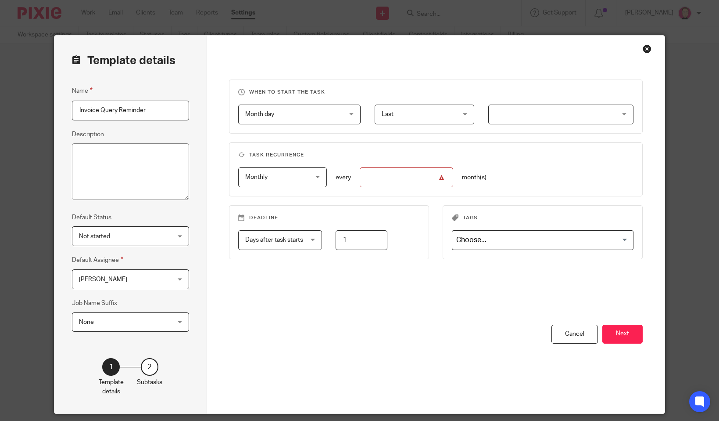
click at [533, 121] on div at bounding box center [561, 114] width 145 height 20
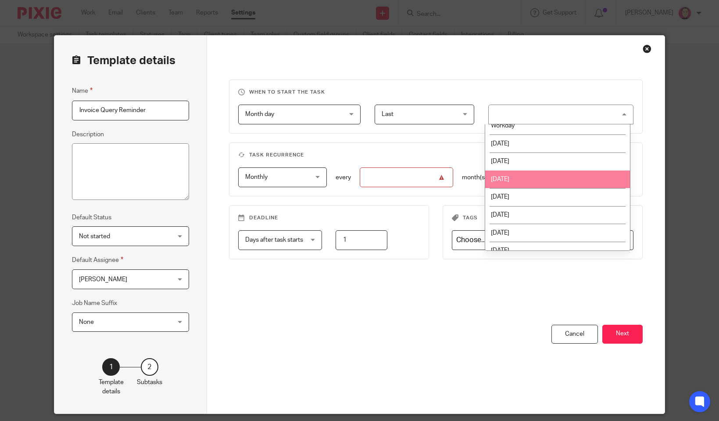
scroll to position [25, 0]
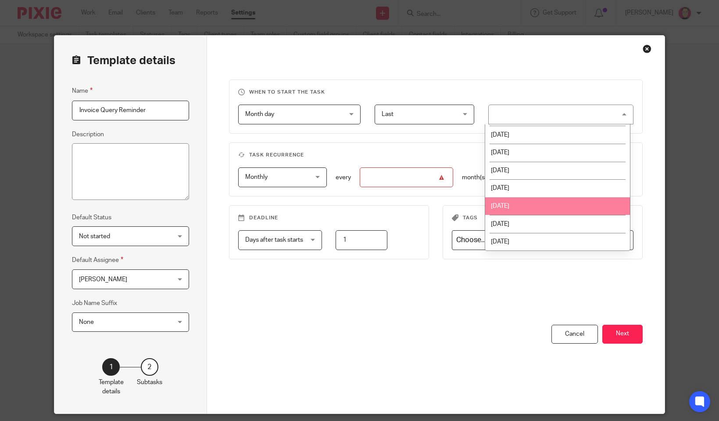
click at [529, 205] on li "Friday" at bounding box center [557, 206] width 144 height 18
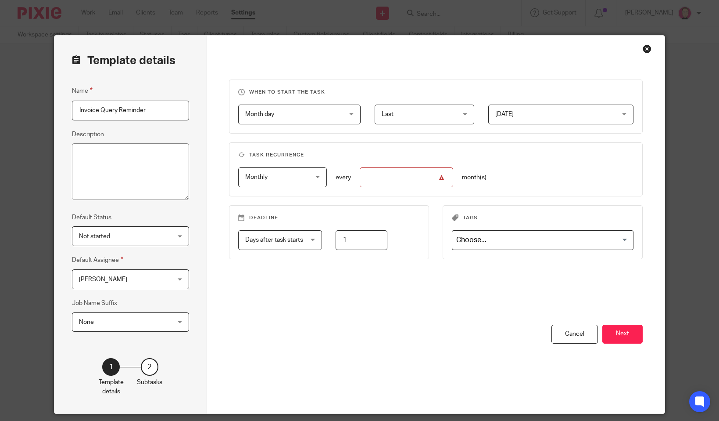
click at [409, 183] on input "number" at bounding box center [406, 177] width 93 height 20
type input "1"
click at [417, 224] on fieldset "Deadline Days after task starts Days after task starts Days after task starts W…" at bounding box center [329, 232] width 200 height 54
click at [616, 338] on button "Next" at bounding box center [623, 333] width 40 height 19
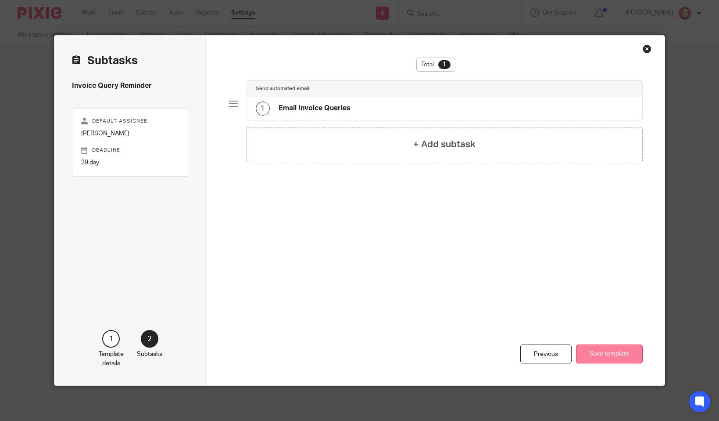
click at [616, 352] on button "Save template" at bounding box center [609, 353] width 67 height 19
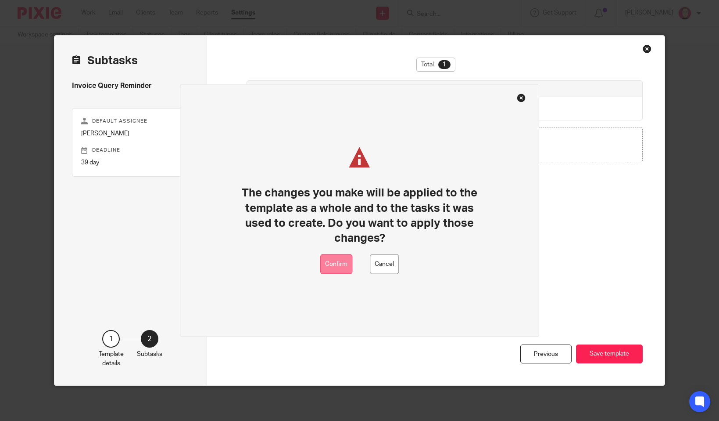
click at [344, 260] on button "Confirm" at bounding box center [336, 264] width 32 height 20
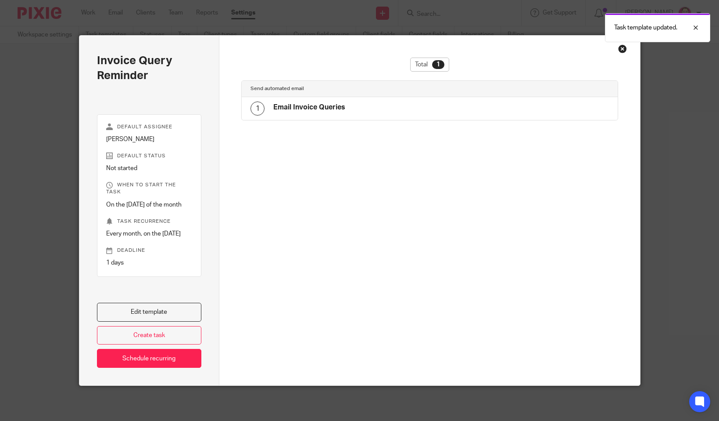
click at [620, 51] on div "Close this dialog window" at bounding box center [622, 48] width 9 height 9
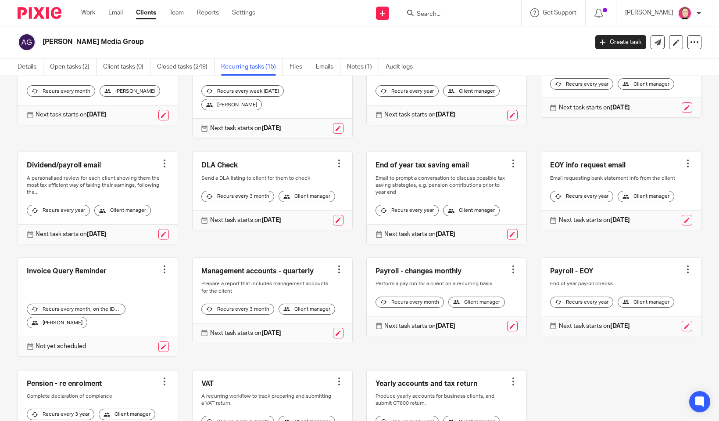
scroll to position [88, 0]
click at [158, 351] on link at bounding box center [163, 345] width 11 height 11
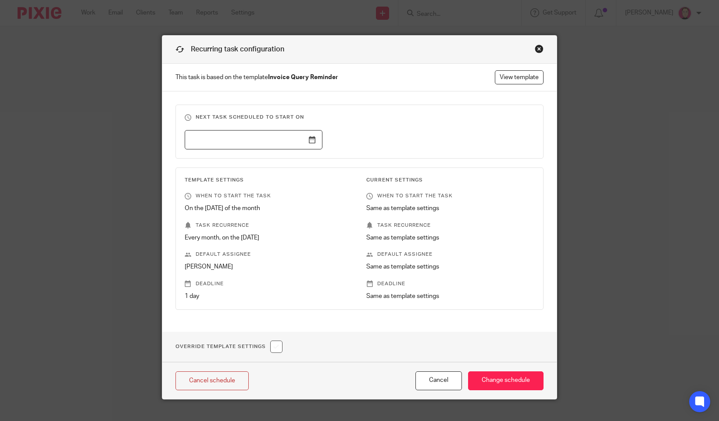
click at [306, 139] on input "text" at bounding box center [254, 140] width 138 height 20
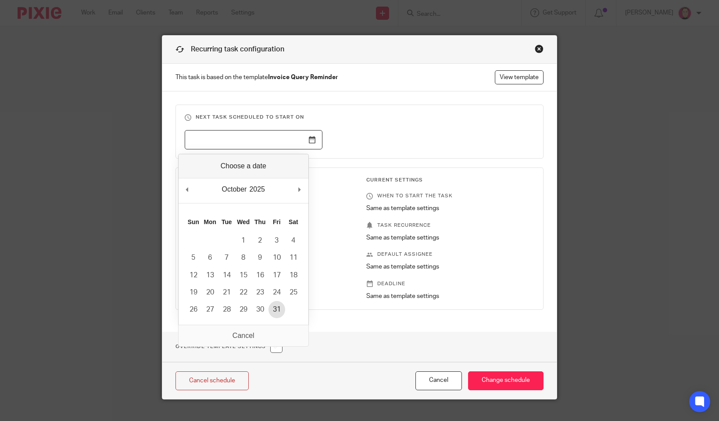
type input "[DATE]"
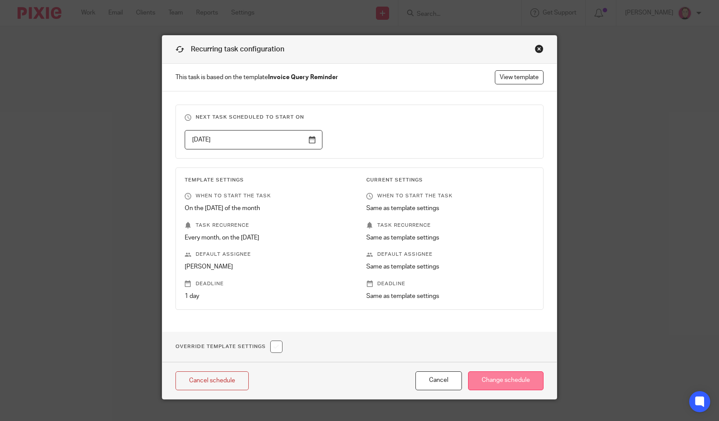
click at [514, 378] on input "Change schedule" at bounding box center [505, 380] width 75 height 19
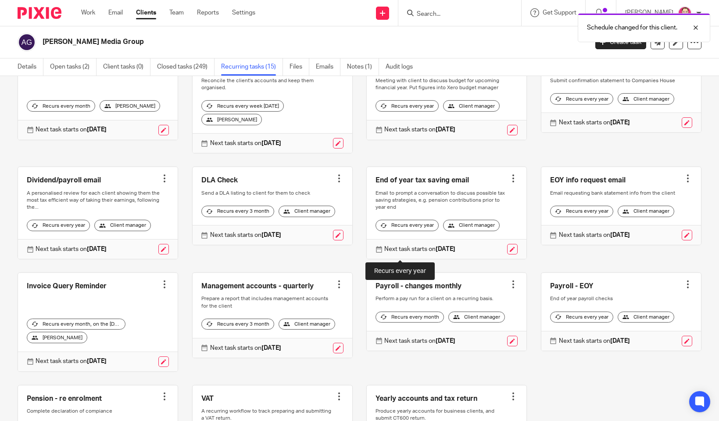
scroll to position [122, 0]
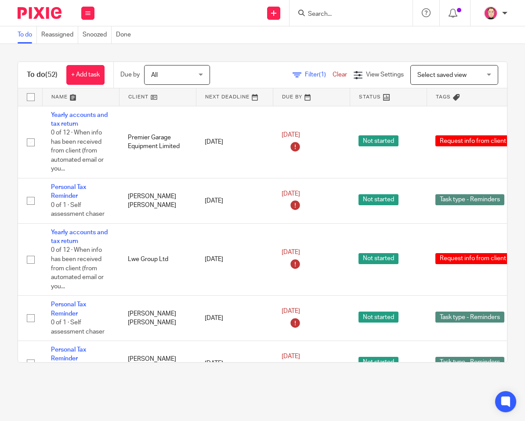
click at [505, 123] on div "To do (52) + Add task Due by All All Today Tomorrow This week Next week This mo…" at bounding box center [262, 212] width 525 height 336
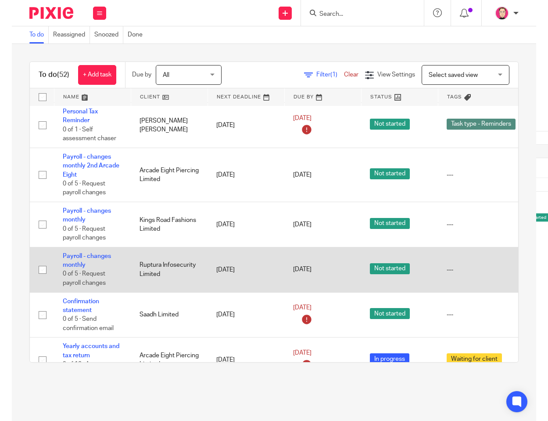
scroll to position [878, 0]
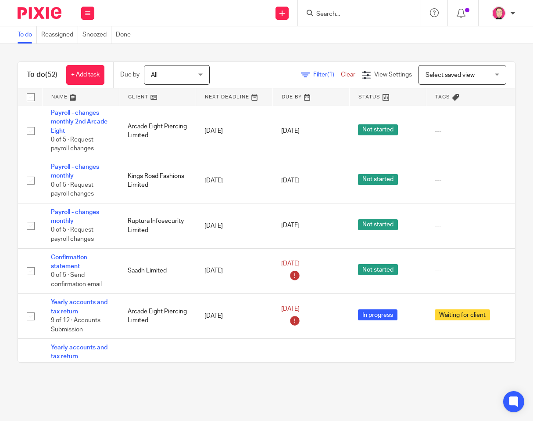
click at [264, 54] on div "To do (52) + Add task Due by All All Today Tomorrow This week Next week This mo…" at bounding box center [266, 212] width 533 height 336
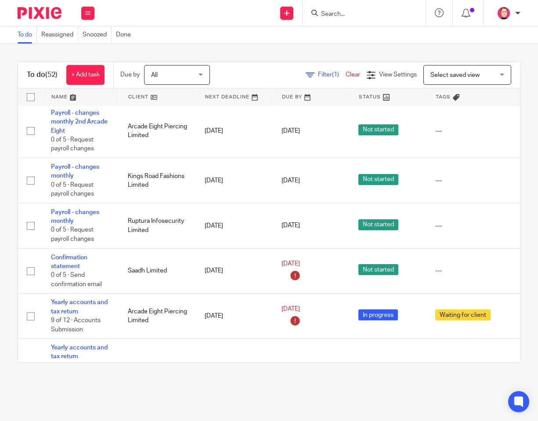
click at [376, 8] on form at bounding box center [366, 12] width 93 height 11
click at [374, 11] on input "Search" at bounding box center [359, 15] width 79 height 8
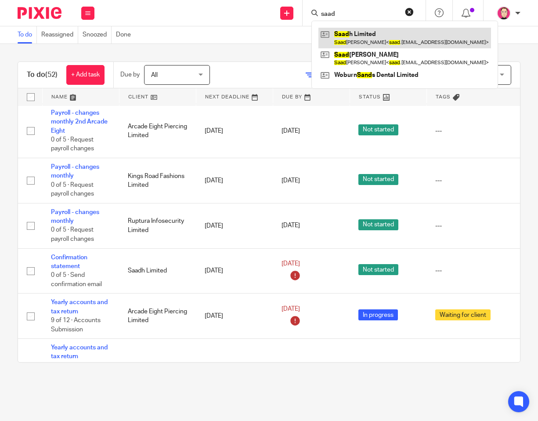
type input "saad"
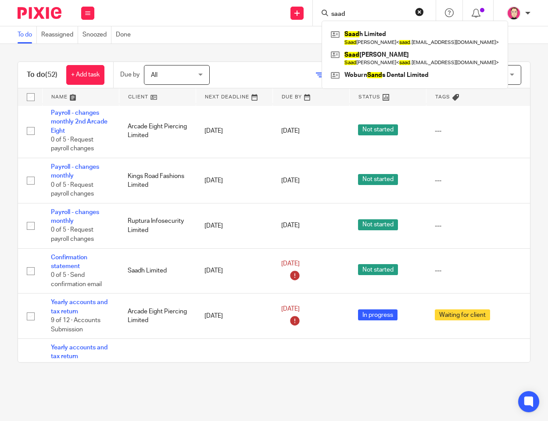
click at [20, 15] on img at bounding box center [40, 13] width 44 height 12
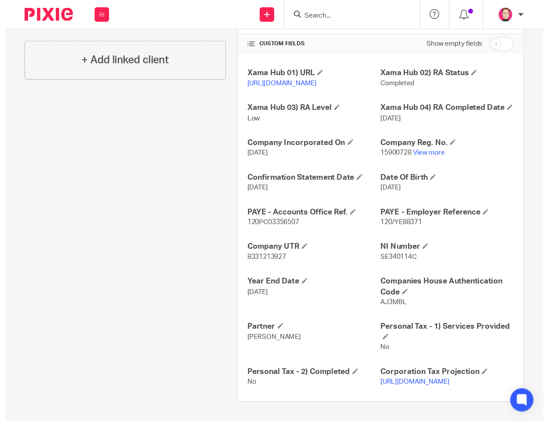
scroll to position [175, 0]
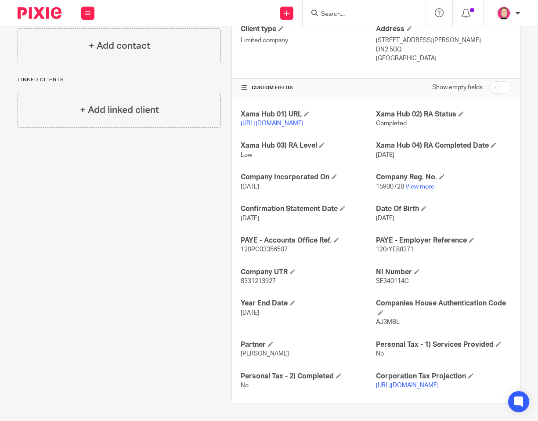
click at [261, 246] on span "120PC03356507" at bounding box center [264, 249] width 47 height 6
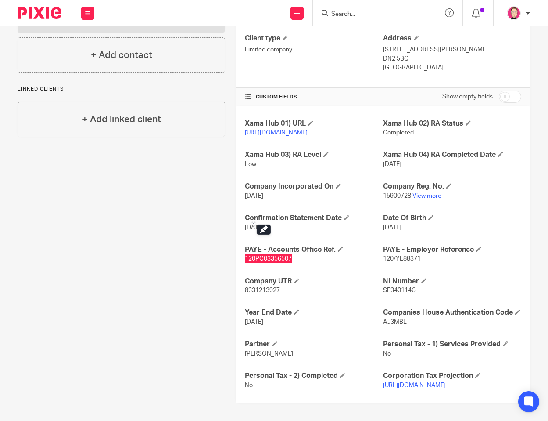
scroll to position [167, 0]
drag, startPoint x: 15, startPoint y: 189, endPoint x: 67, endPoint y: 161, distance: 58.3
click at [24, 186] on div "Client contacts Saad Habib saad.hab123@gmail.com Edit contact Create client fro…" at bounding box center [116, 178] width 218 height 449
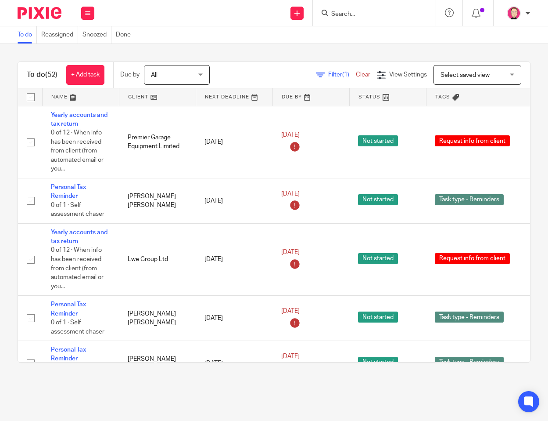
click at [495, 75] on div "Select saved view Select saved view" at bounding box center [478, 75] width 88 height 20
click at [500, 76] on div "Select saved view Select saved view" at bounding box center [478, 75] width 88 height 20
